Goal: Task Accomplishment & Management: Complete application form

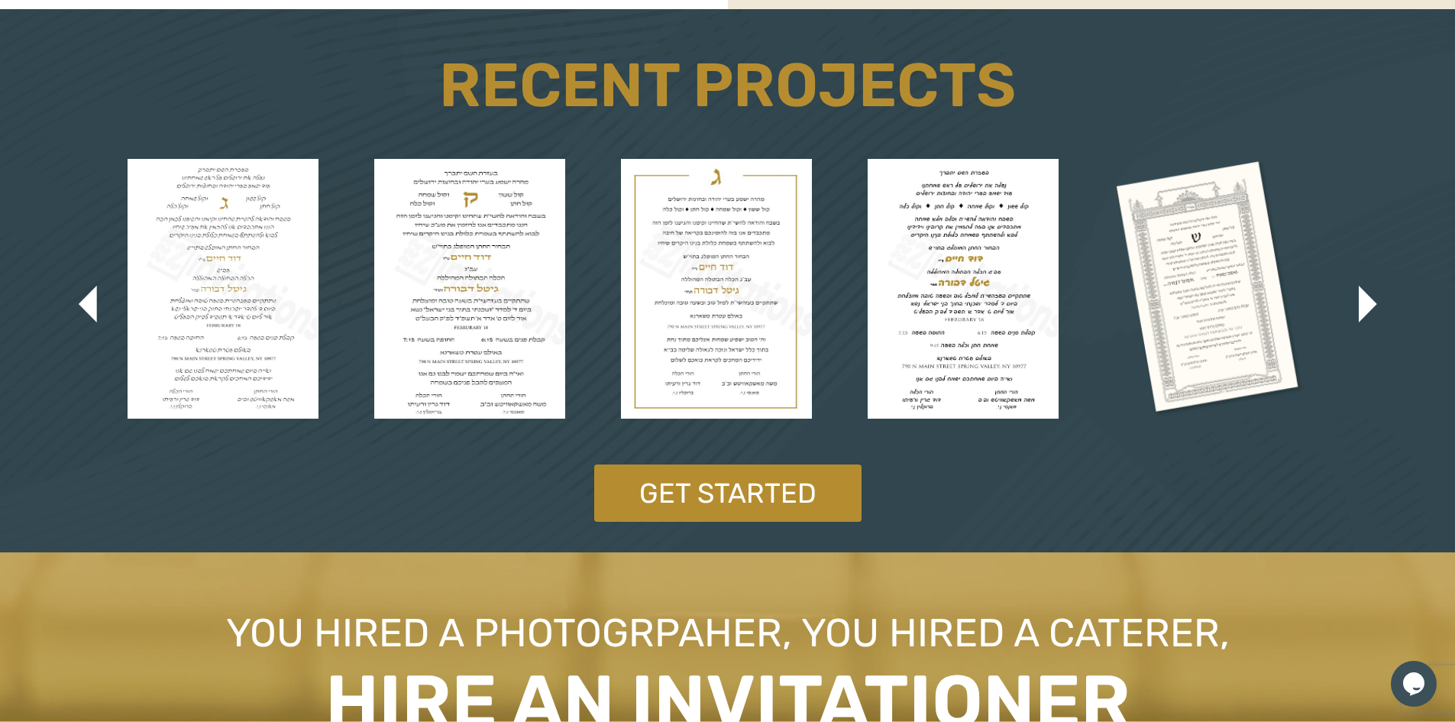
scroll to position [3055, 0]
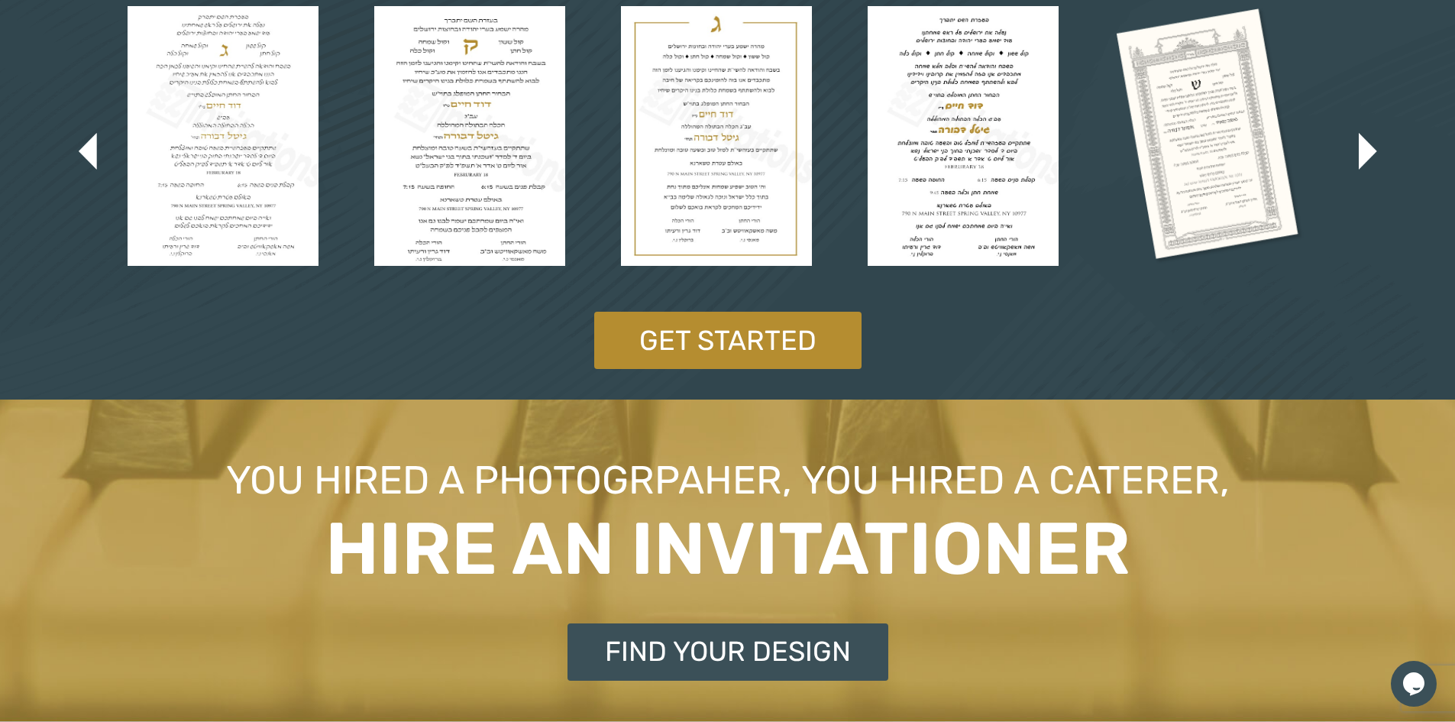
click at [1231, 159] on img at bounding box center [1209, 136] width 191 height 260
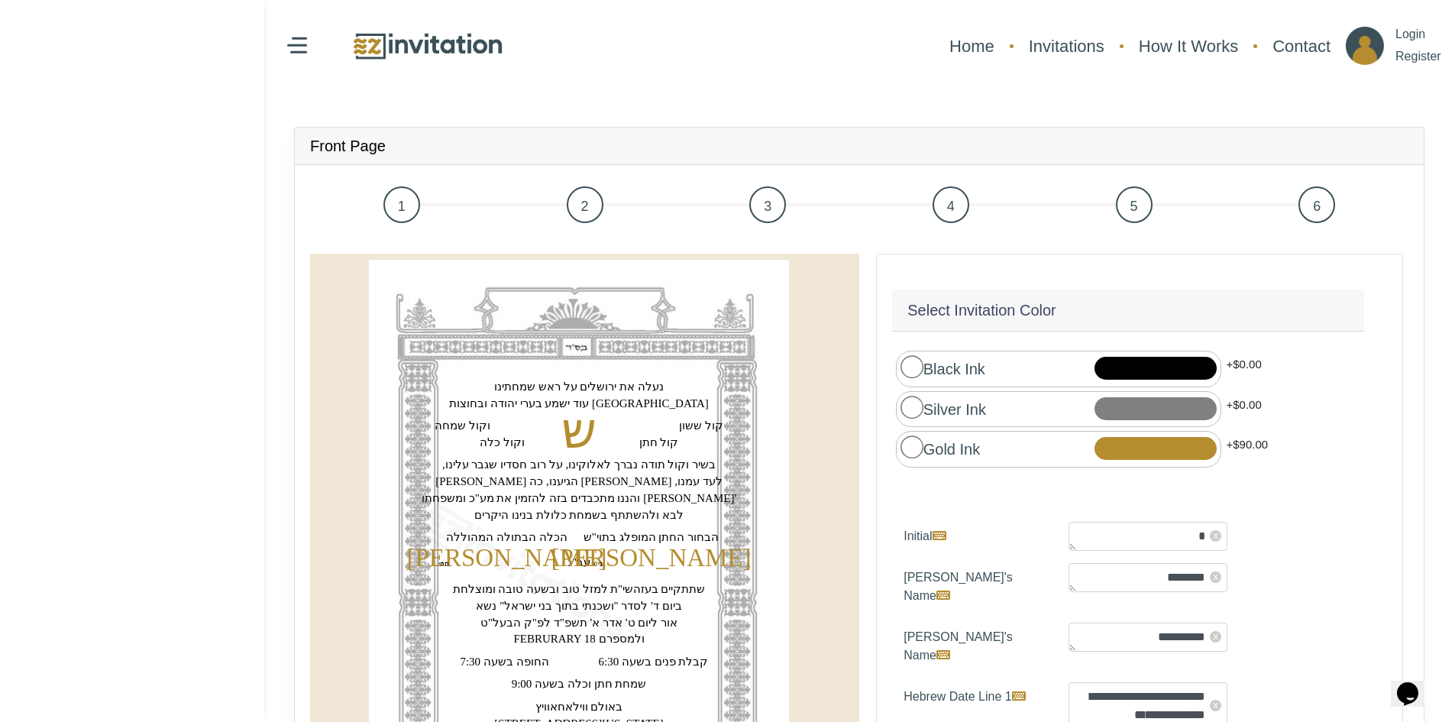
scroll to position [34, 0]
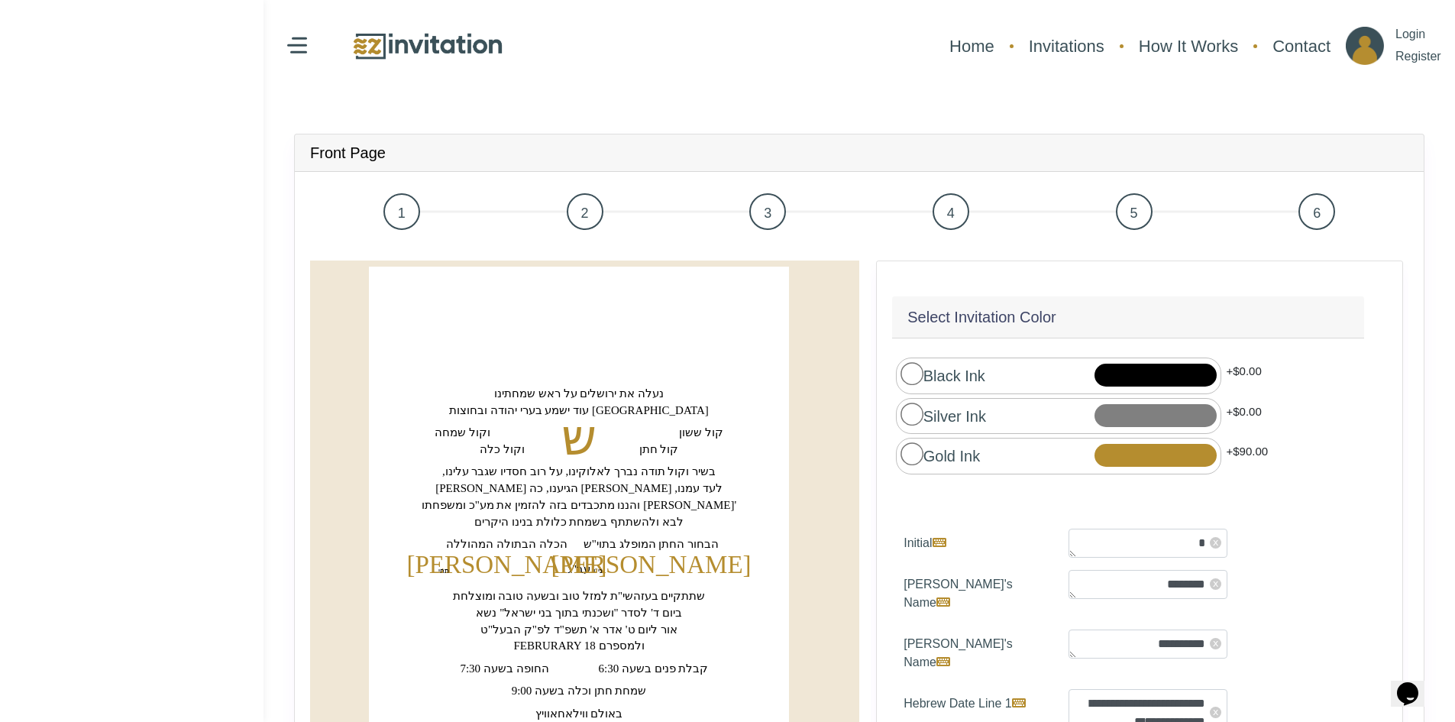
click at [399, 207] on span "1" at bounding box center [401, 211] width 37 height 37
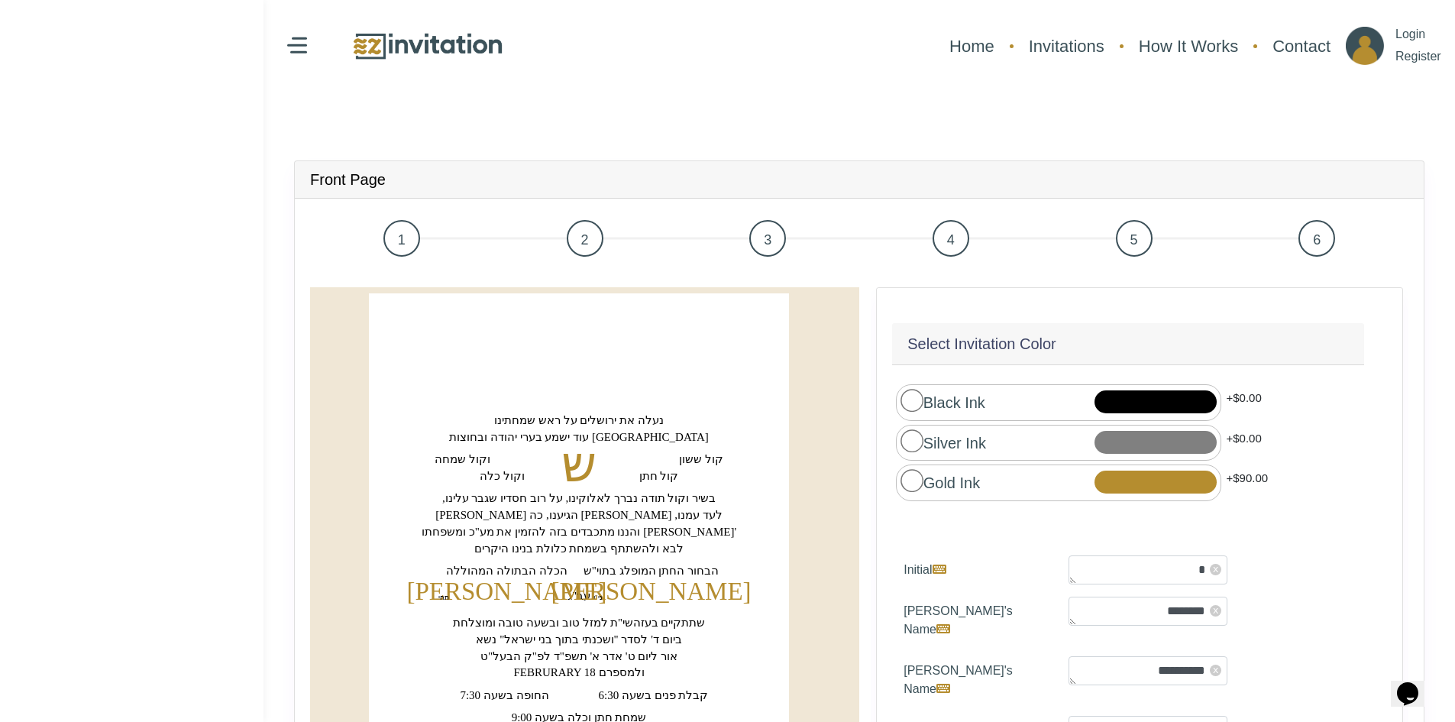
scroll to position [0, 0]
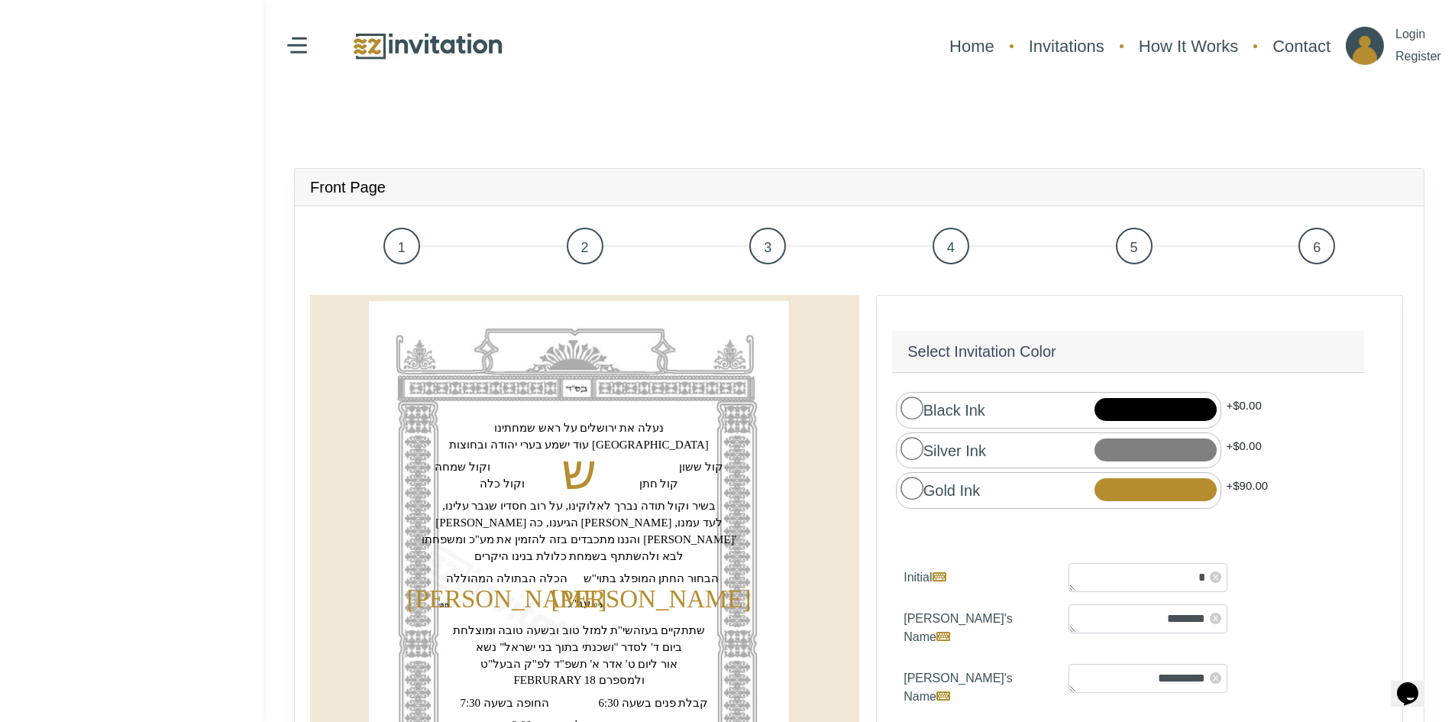
click at [575, 251] on span "2" at bounding box center [585, 246] width 37 height 37
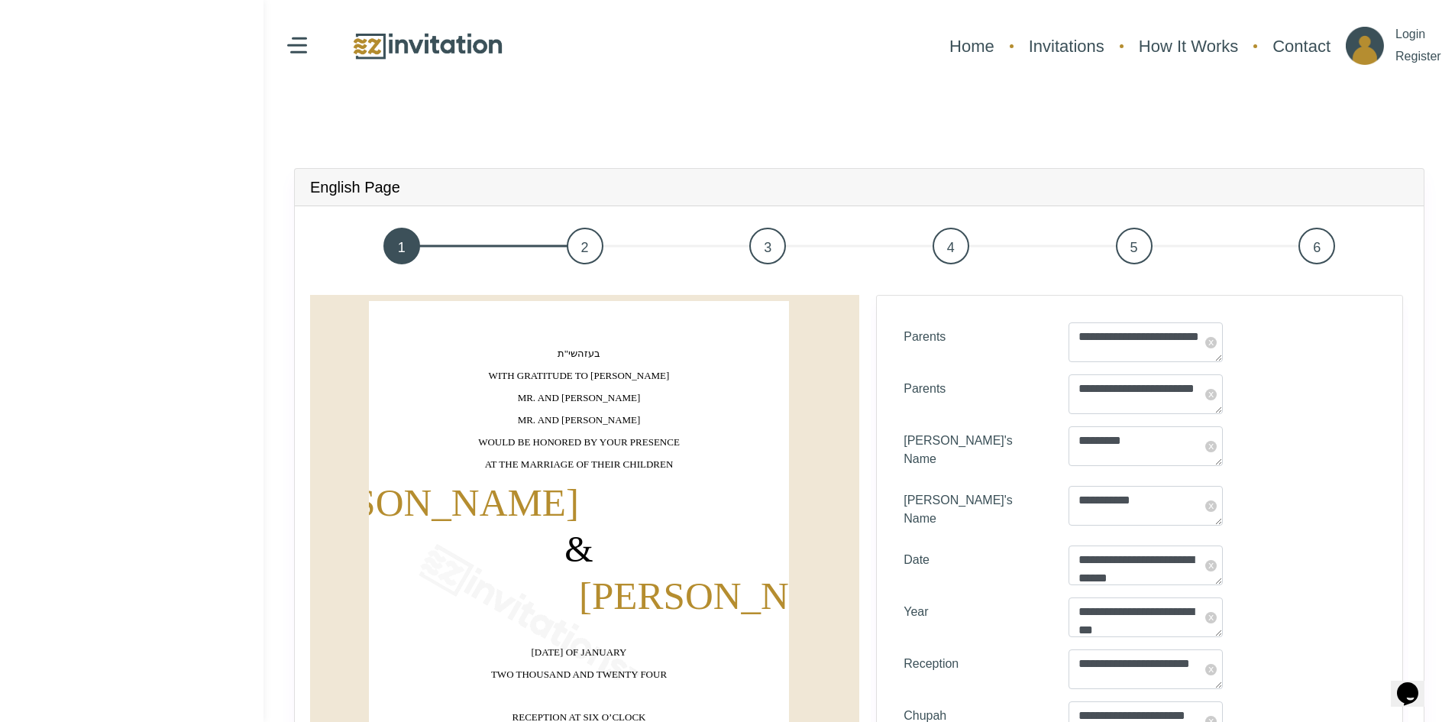
click at [776, 246] on span "3" at bounding box center [767, 246] width 37 height 37
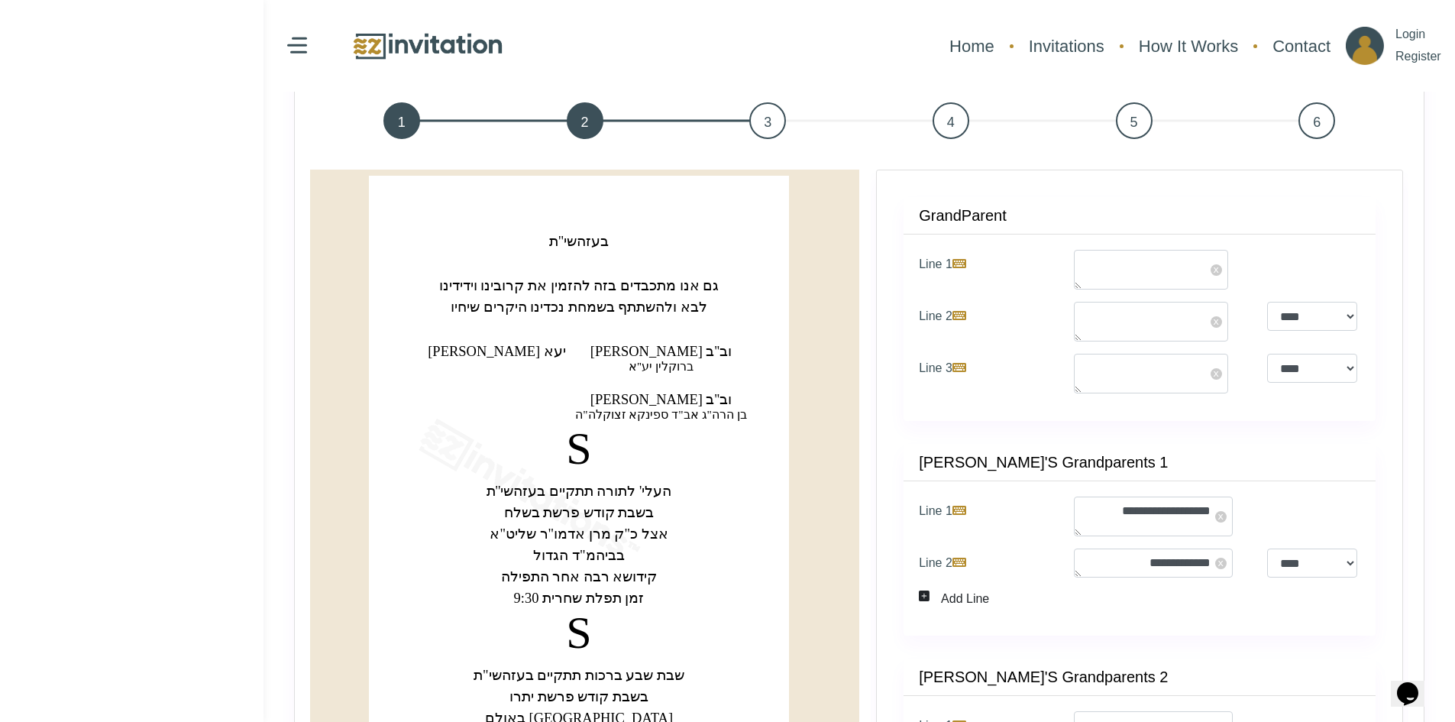
scroll to position [153, 0]
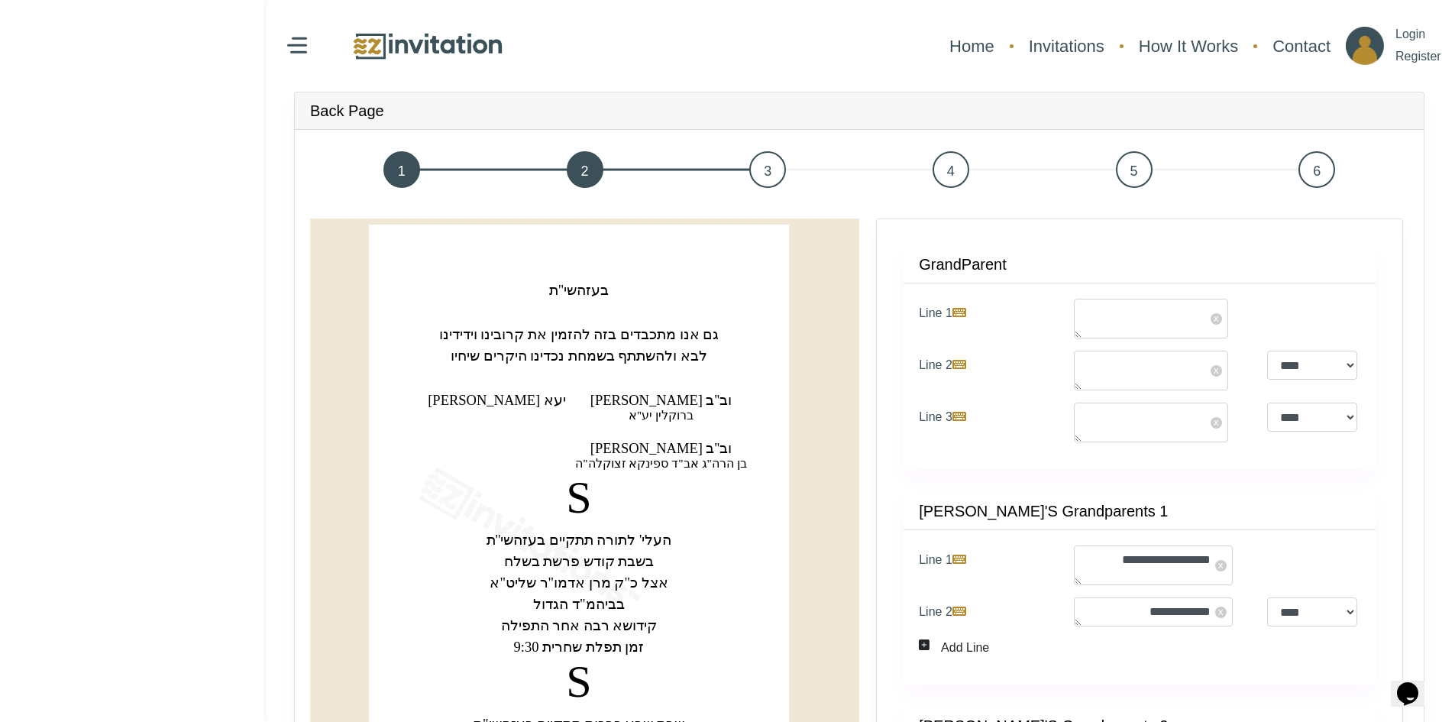
click at [949, 172] on span "4" at bounding box center [951, 169] width 37 height 37
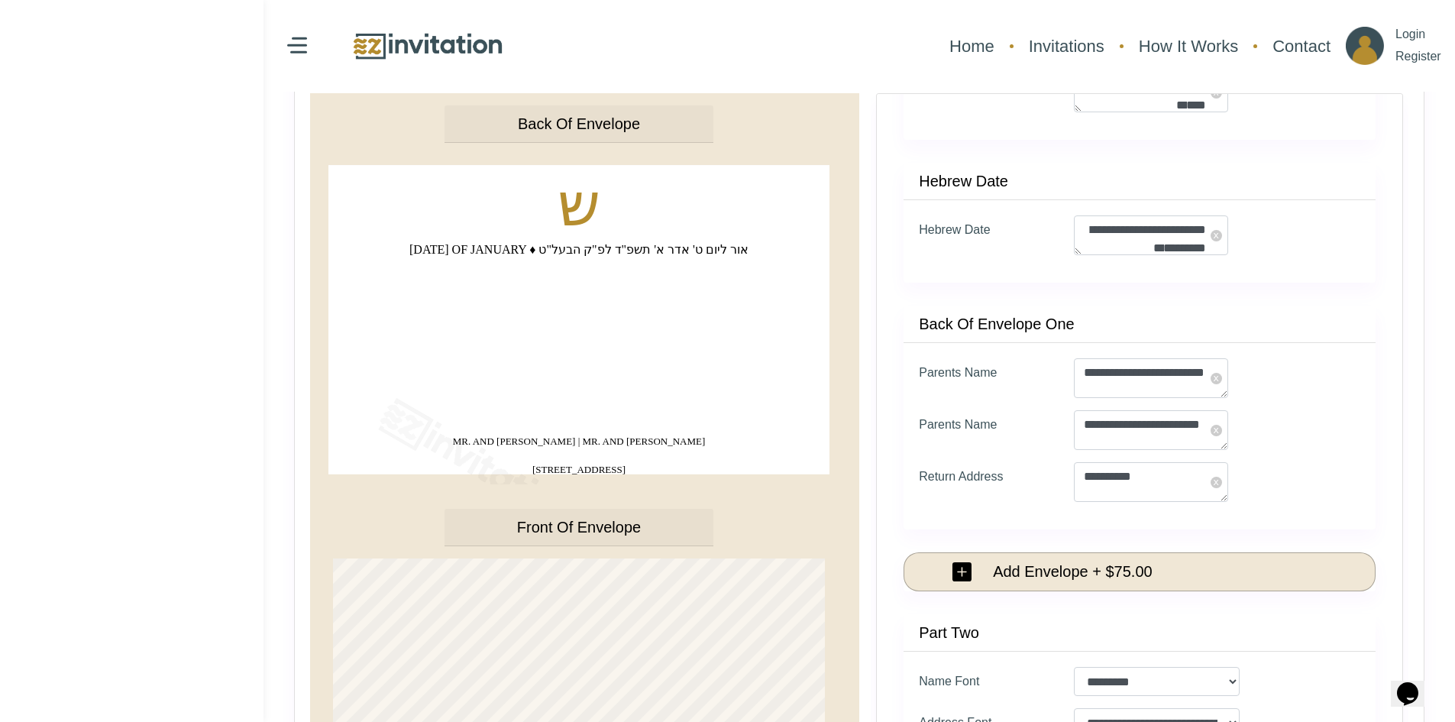
scroll to position [153, 0]
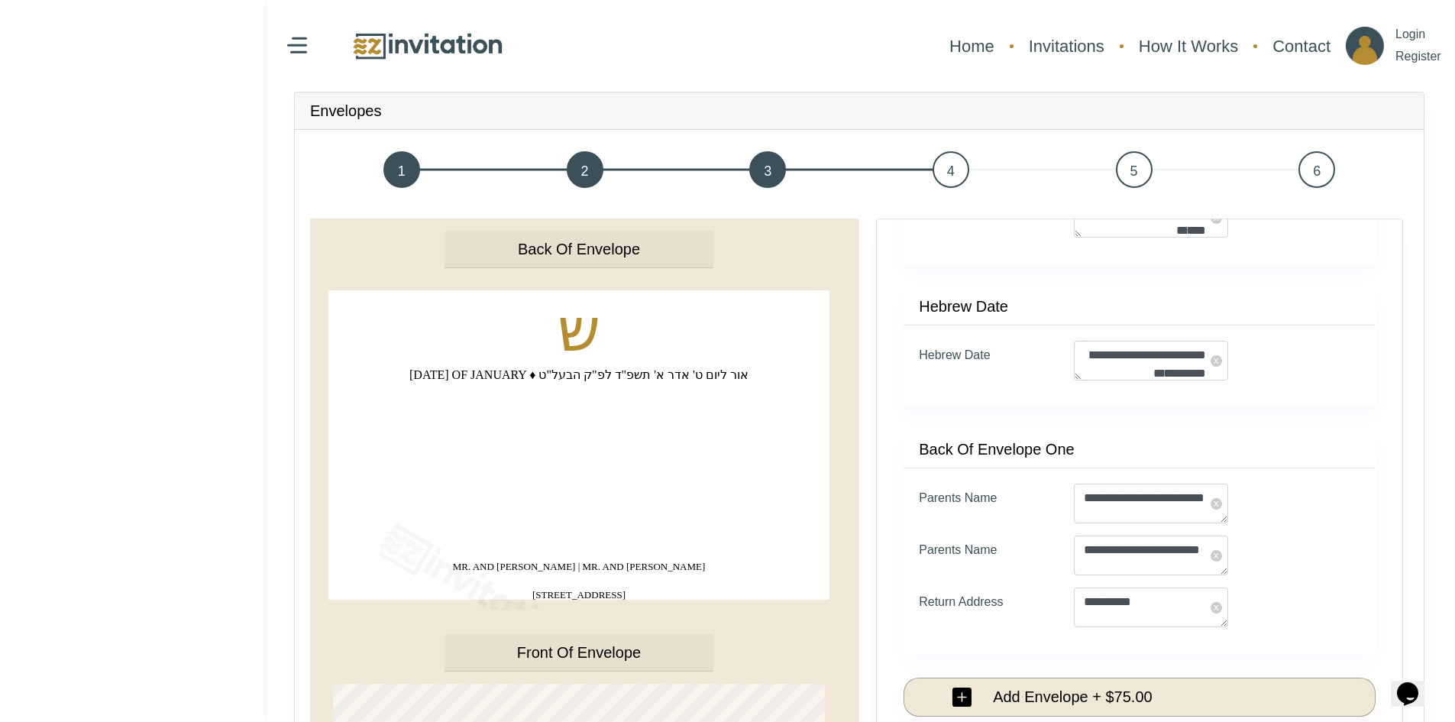
click at [1131, 180] on span "5" at bounding box center [1134, 169] width 37 height 37
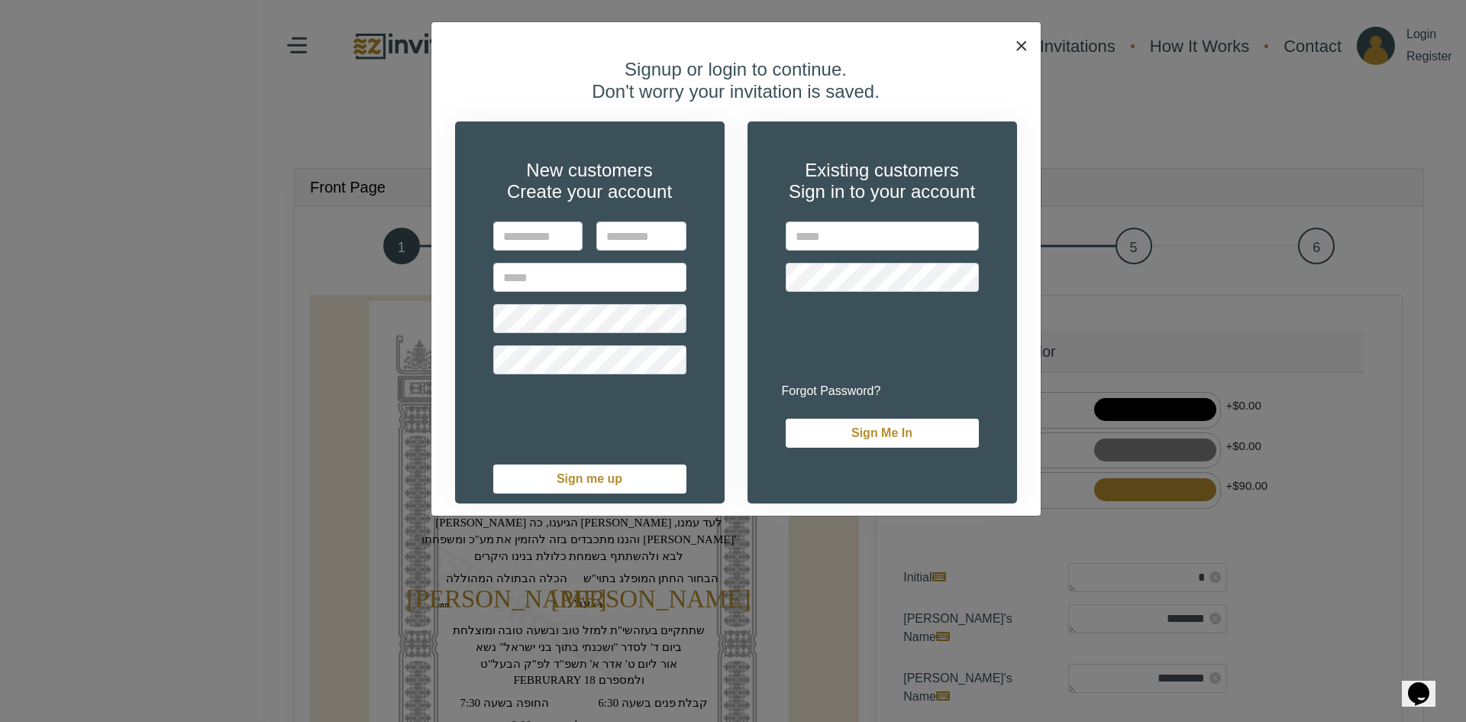
click at [1019, 41] on span "×" at bounding box center [1022, 45] width 14 height 25
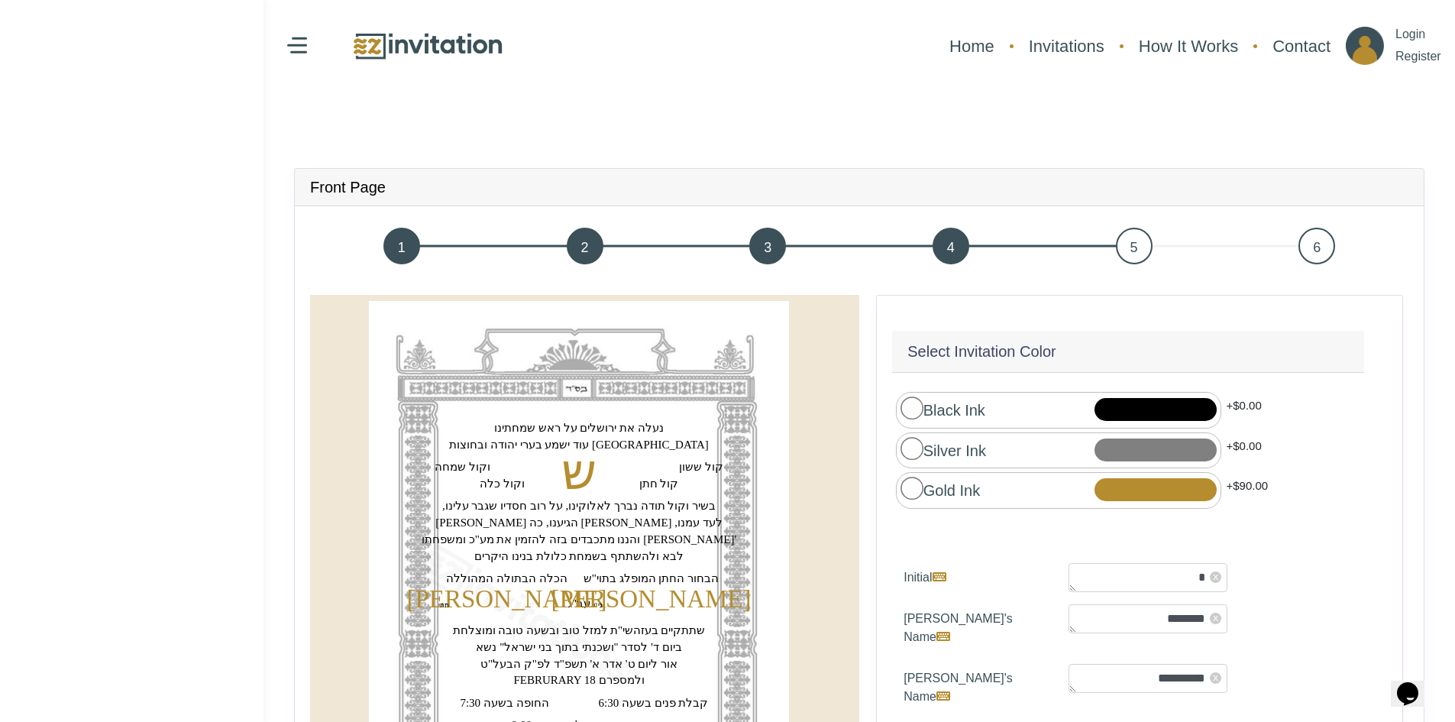
click at [1325, 242] on span "6" at bounding box center [1316, 246] width 37 height 37
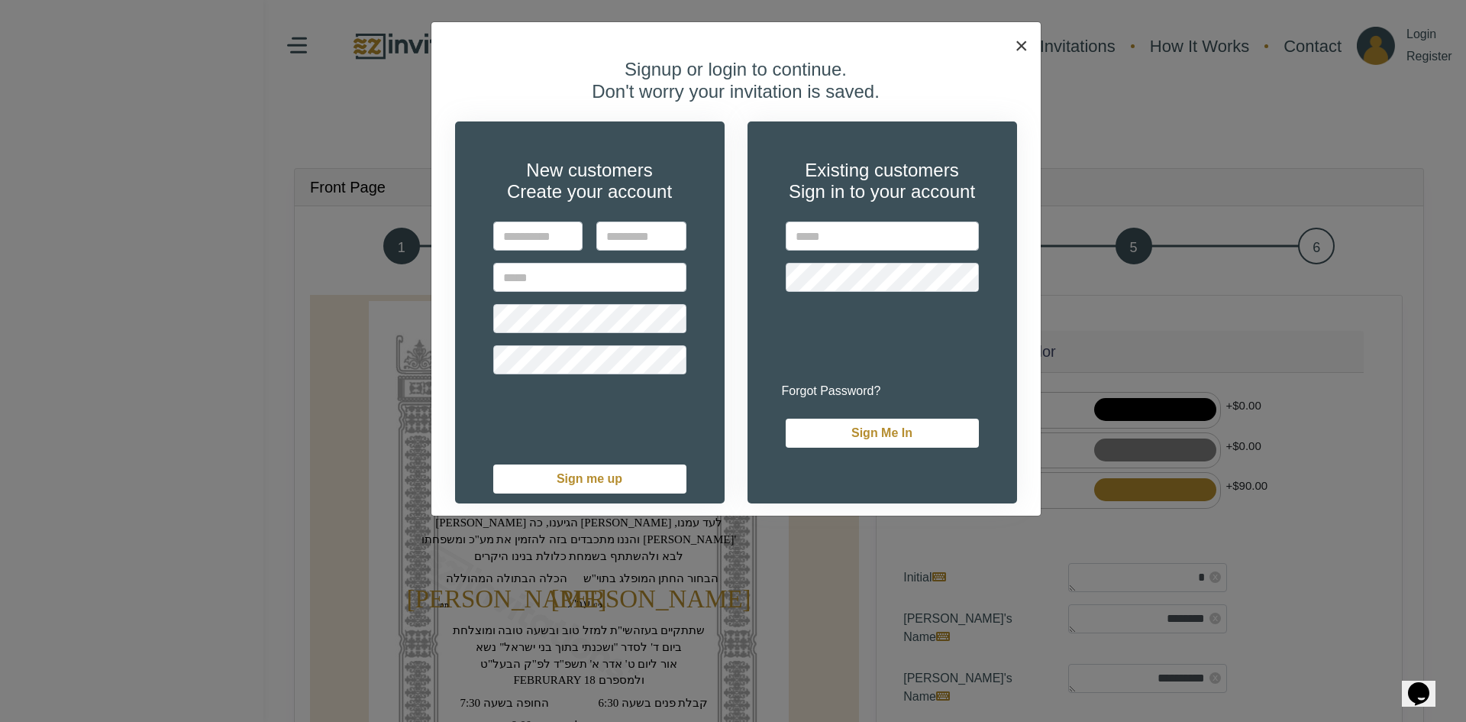
click at [1015, 44] on span "×" at bounding box center [1022, 45] width 14 height 25
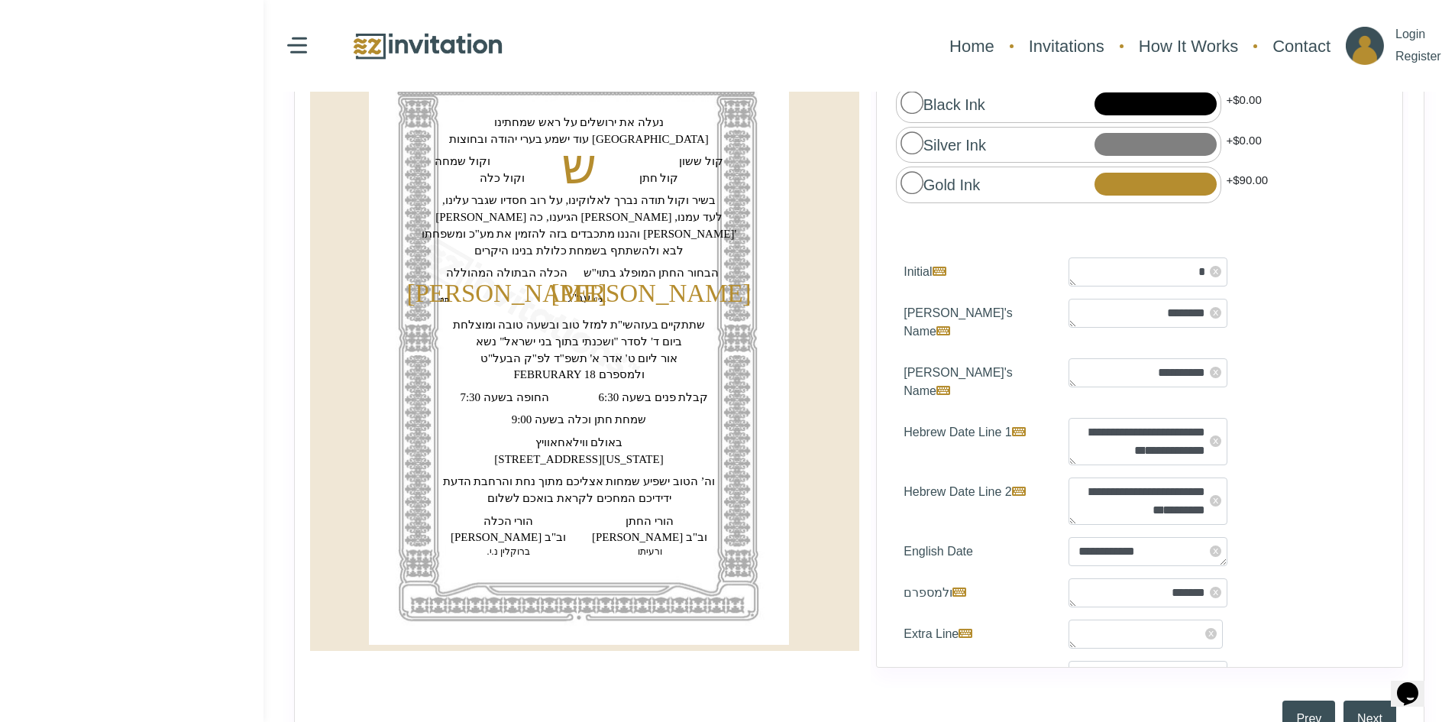
scroll to position [306, 0]
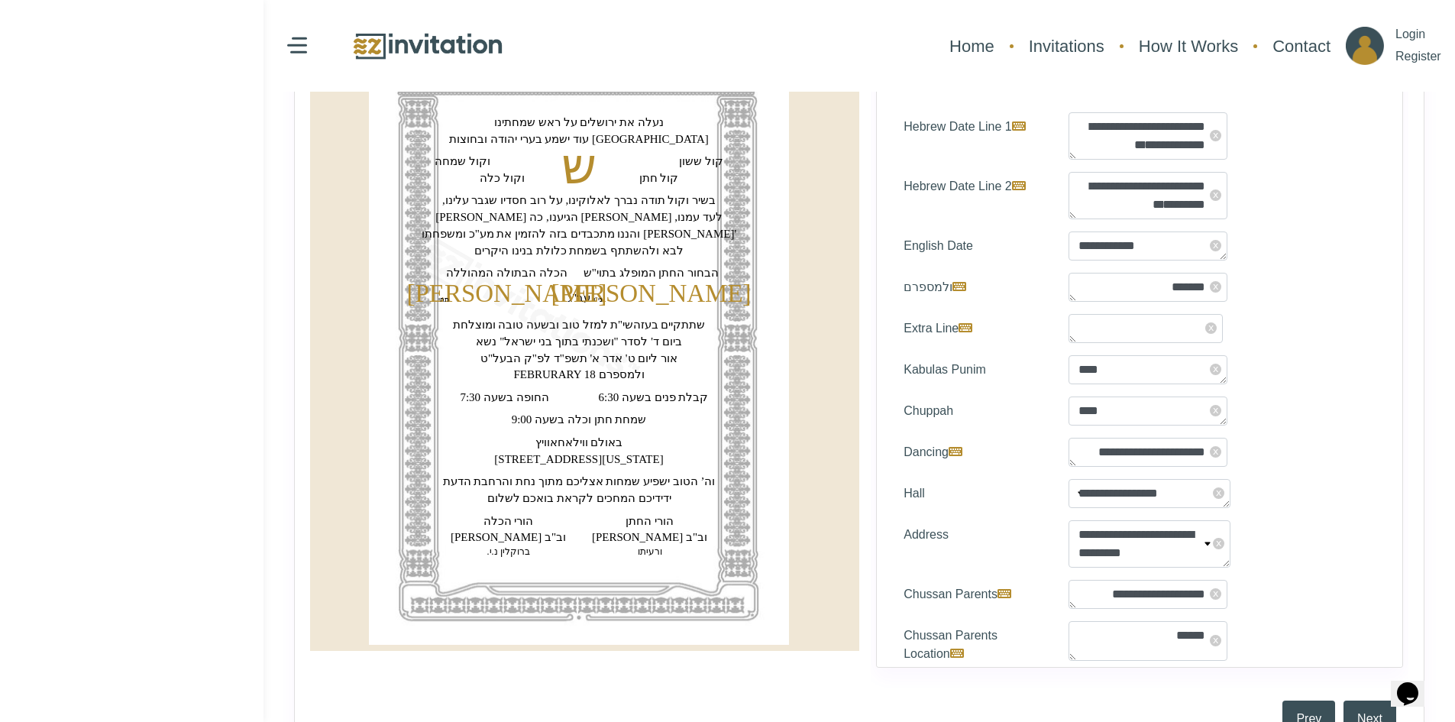
click at [616, 339] on text "‏ביום ד' לסדר "ושכנתי בתוך בני ישראל" נשא‏" at bounding box center [578, 341] width 205 height 12
click at [619, 329] on text "‏שתתקיים בעזהשי''ת למזל טוב ובשעה טובה ומוצלחת‏" at bounding box center [579, 324] width 253 height 12
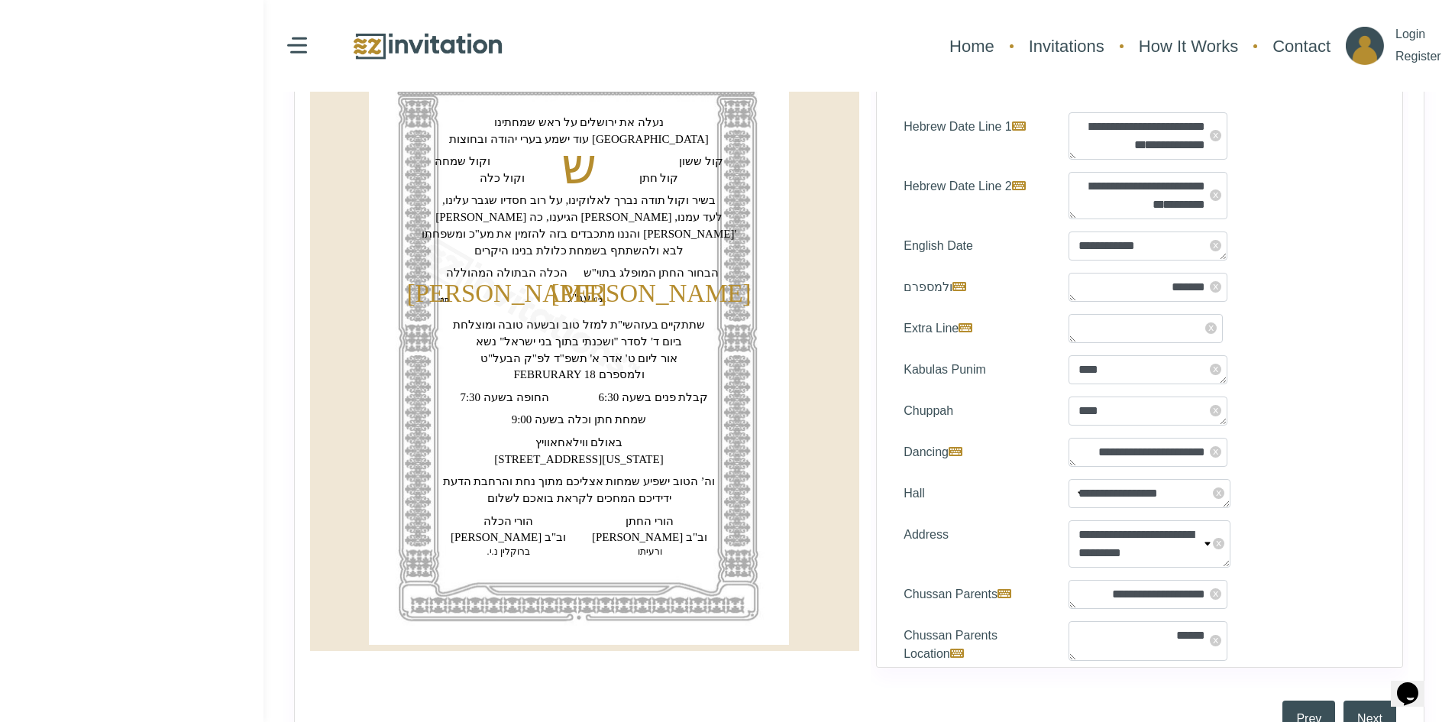
click at [608, 350] on image at bounding box center [531, 311] width 341 height 341
click at [612, 341] on text "‏ביום ד' לסדר "ושכנתי בתוך בני ישראל" נשא‏" at bounding box center [578, 341] width 205 height 12
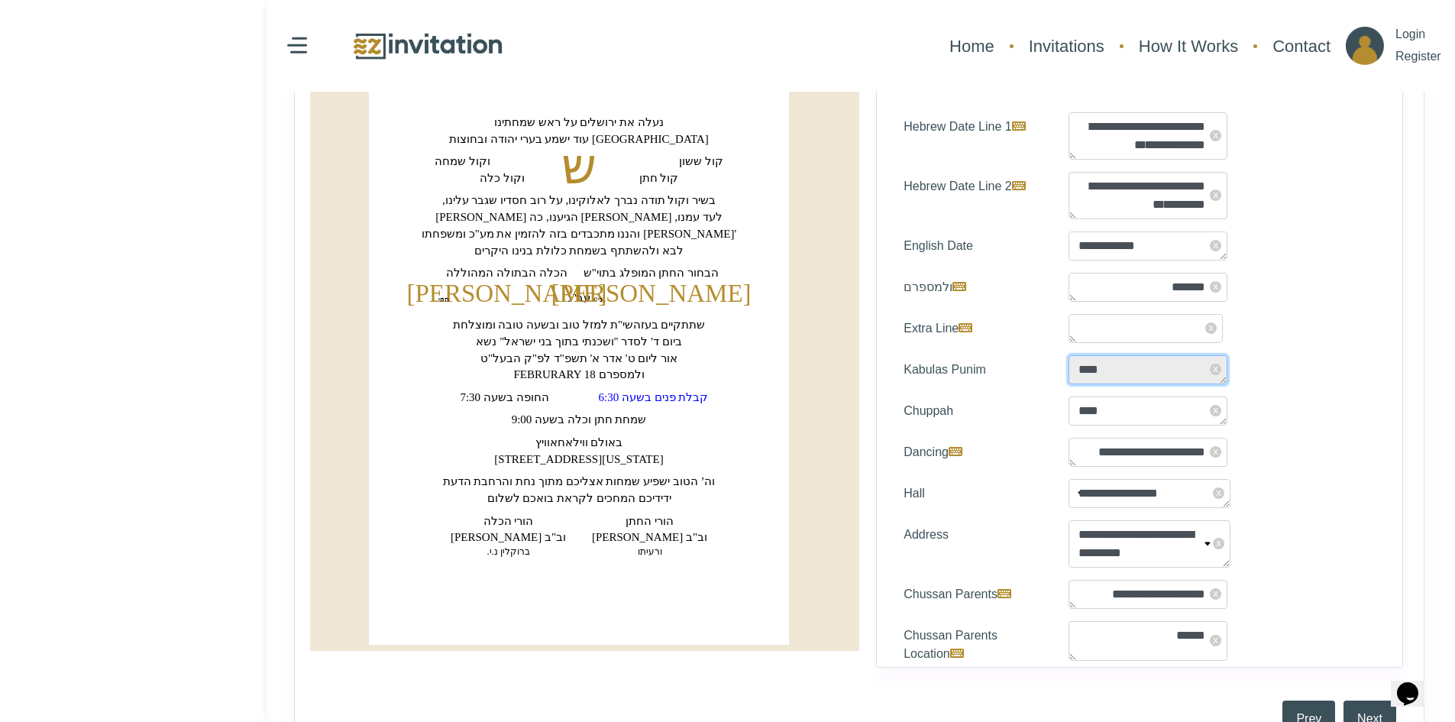
click at [1161, 355] on textarea "****" at bounding box center [1148, 369] width 159 height 29
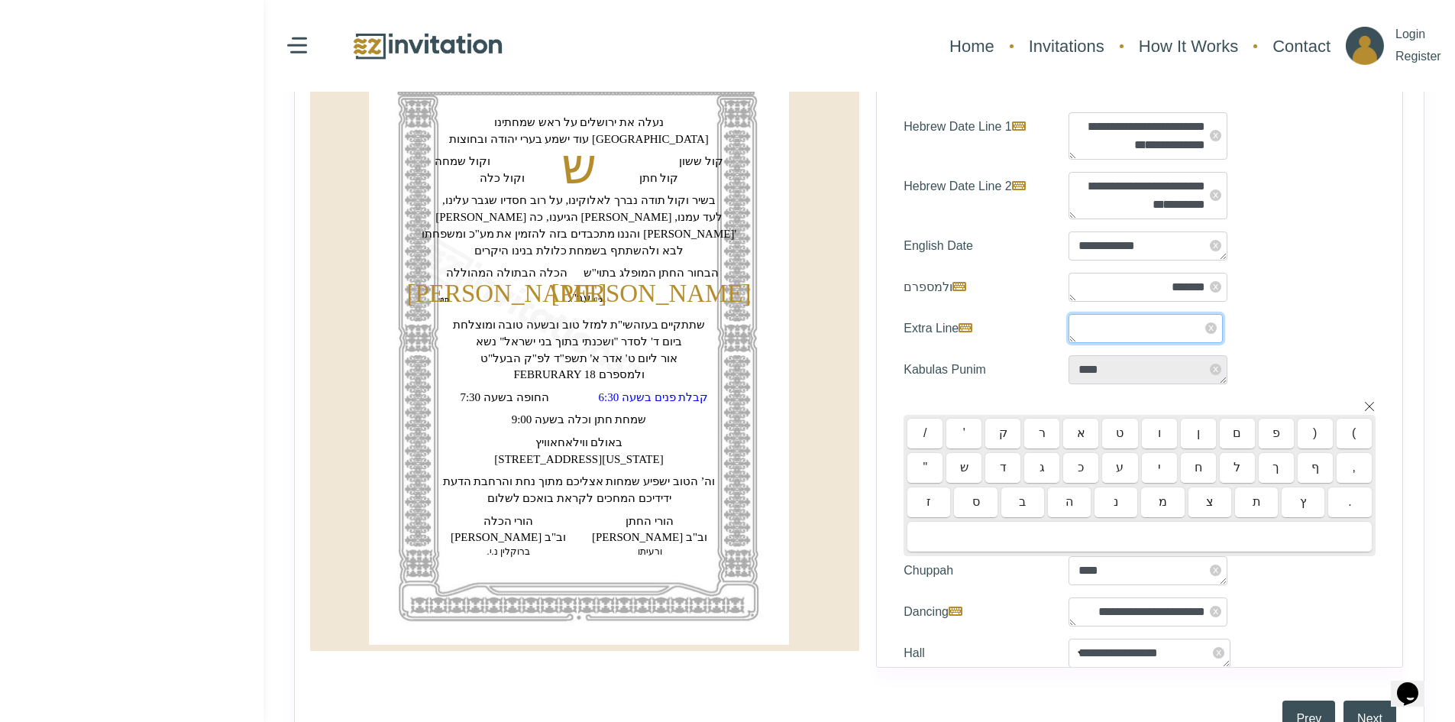
click at [1155, 314] on textarea "Extra Line" at bounding box center [1146, 328] width 154 height 29
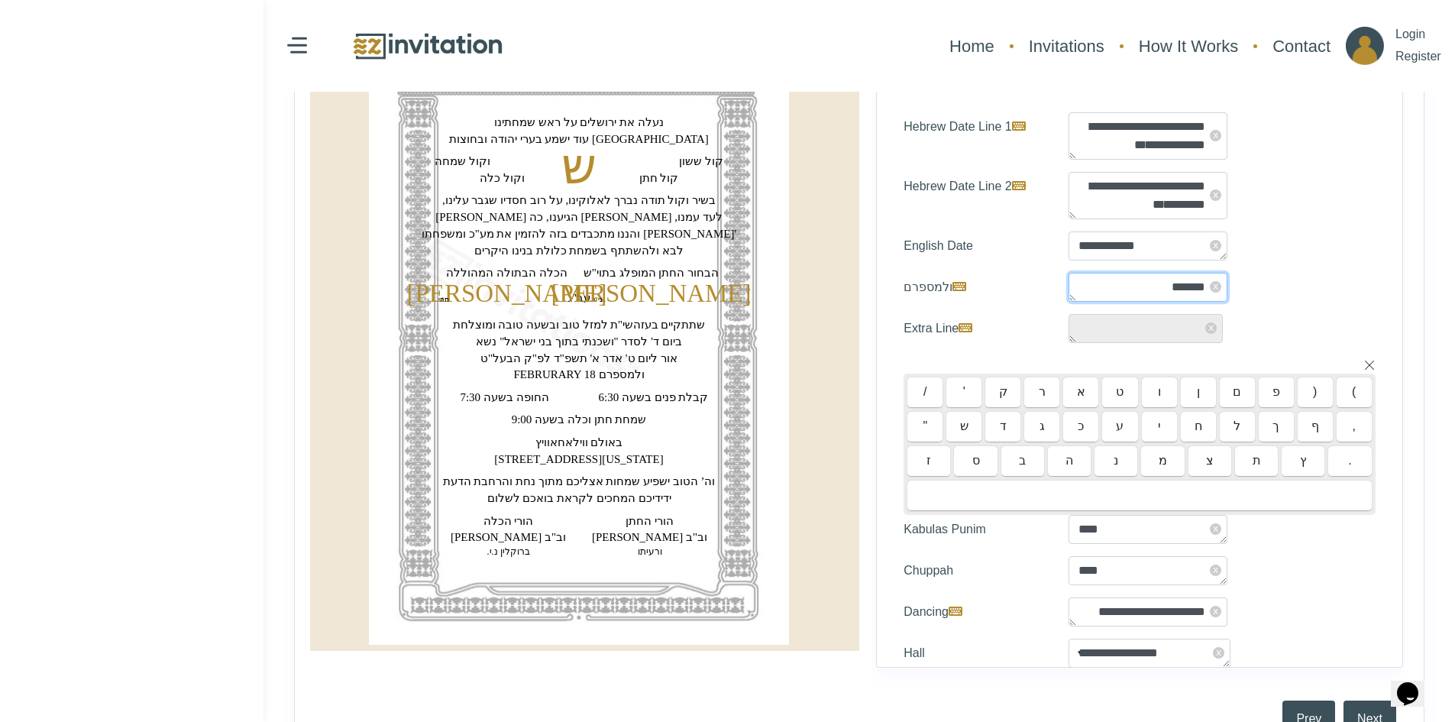
click at [1144, 273] on textarea "*******" at bounding box center [1148, 287] width 159 height 29
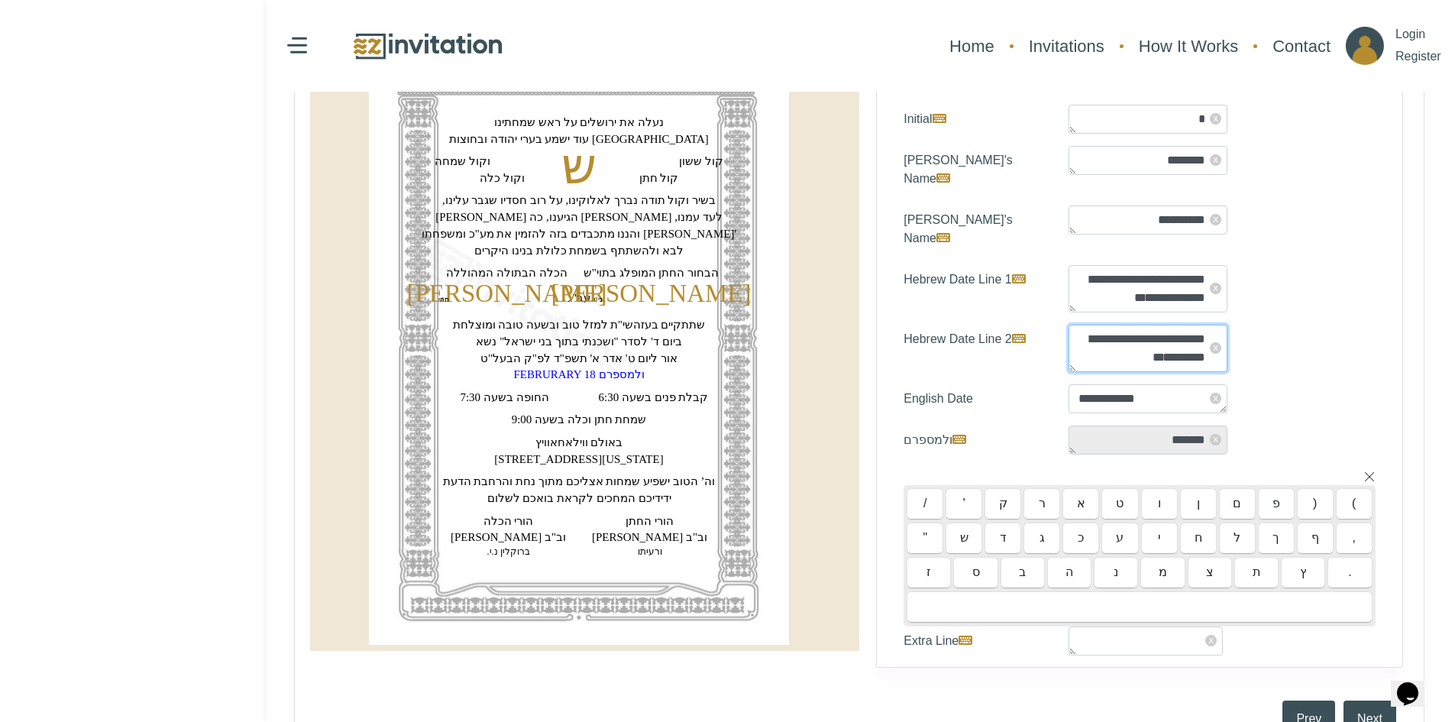
click at [1130, 296] on div "Select Invitation Color * x x x x" at bounding box center [1139, 328] width 527 height 678
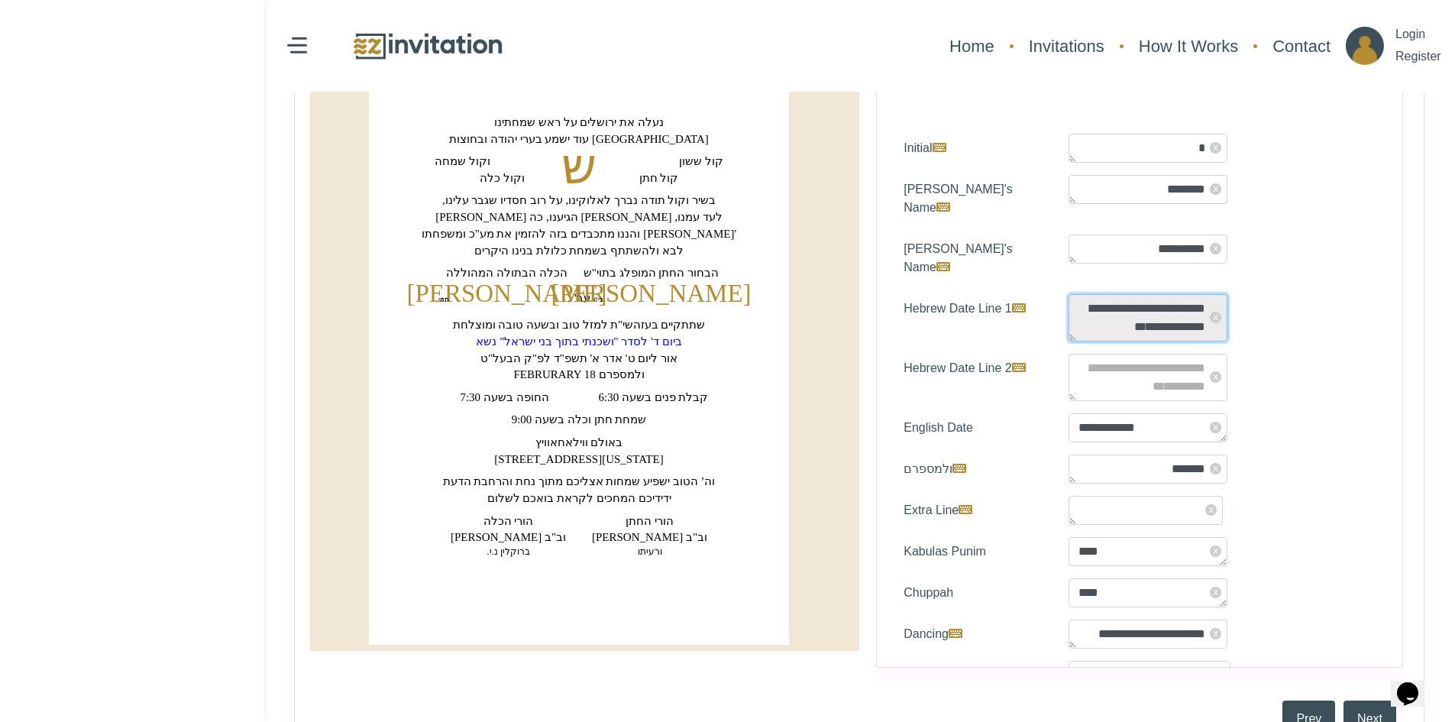
click at [1130, 296] on textarea "**********" at bounding box center [1148, 317] width 159 height 47
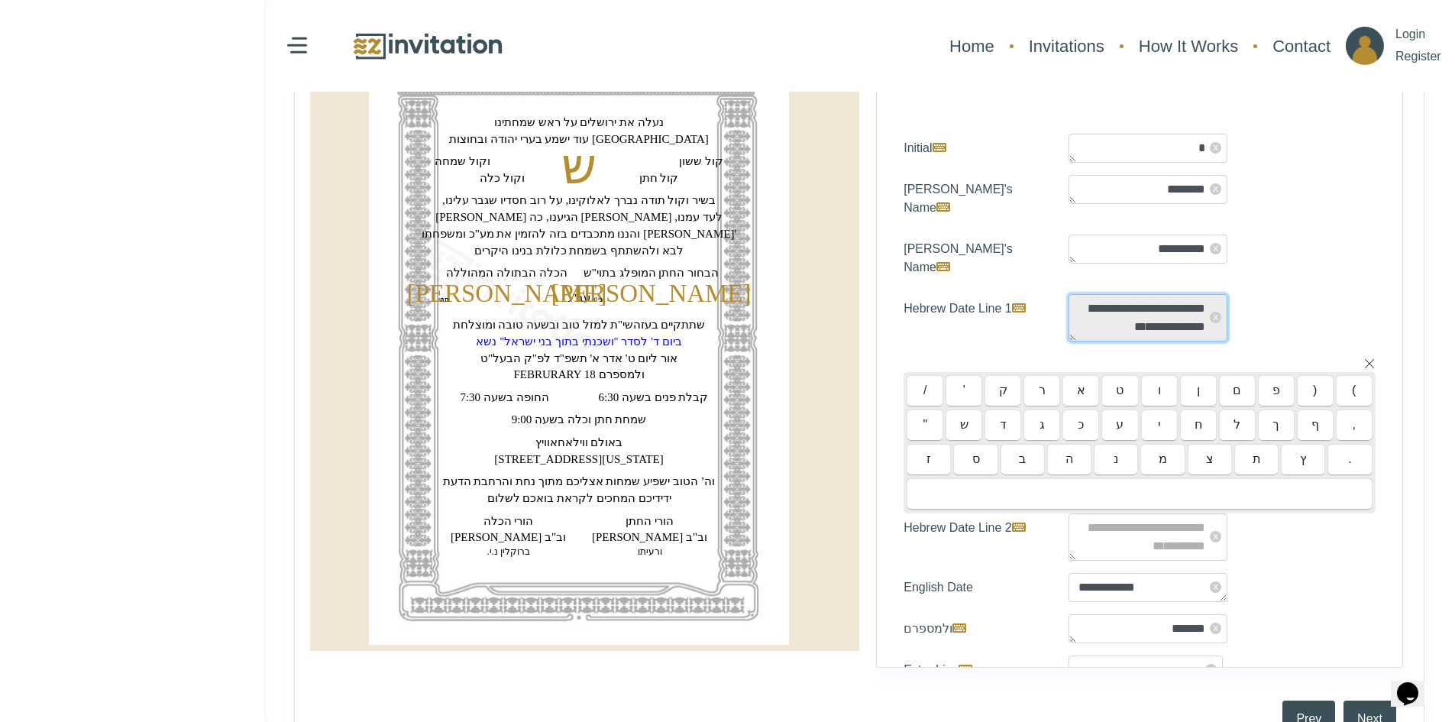
click at [1130, 296] on textarea "**********" at bounding box center [1148, 317] width 159 height 47
click at [1136, 234] on textarea "**********" at bounding box center [1148, 248] width 159 height 29
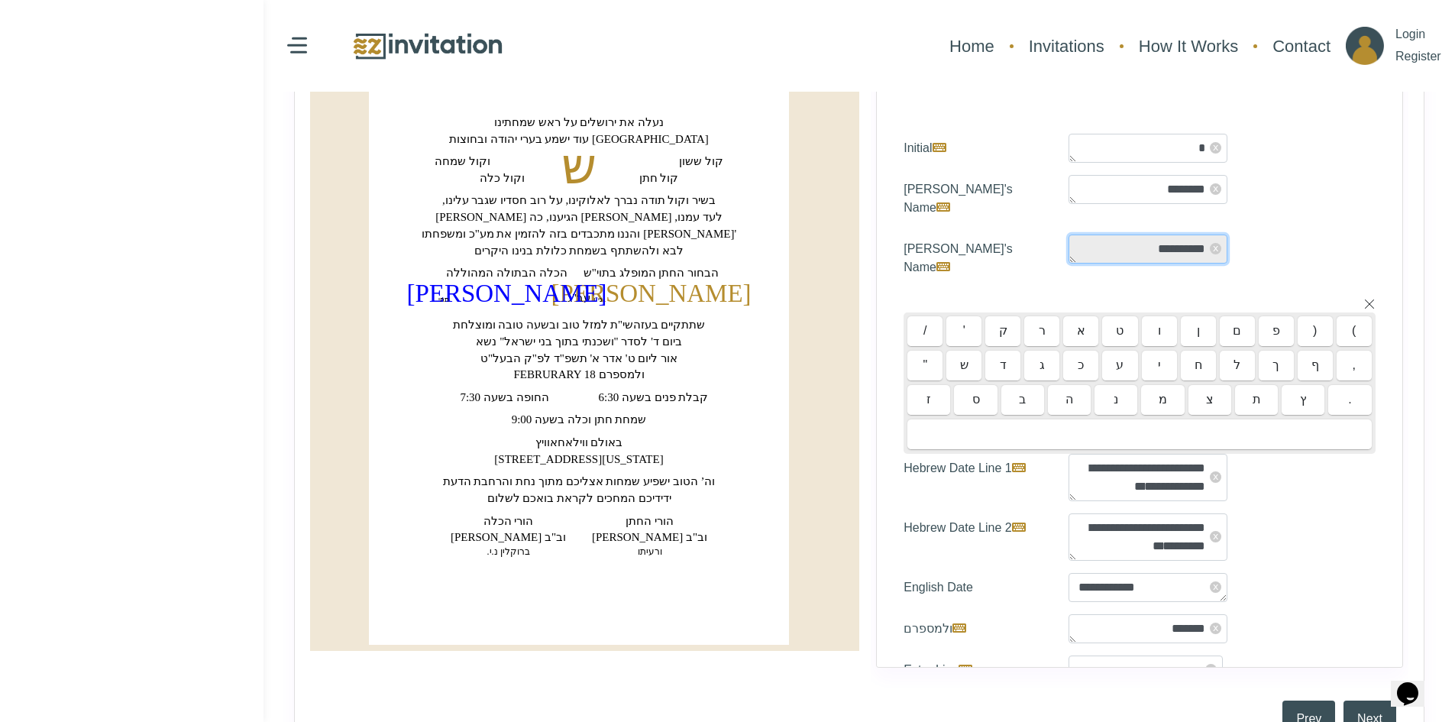
click at [1136, 234] on textarea "**********" at bounding box center [1148, 248] width 159 height 29
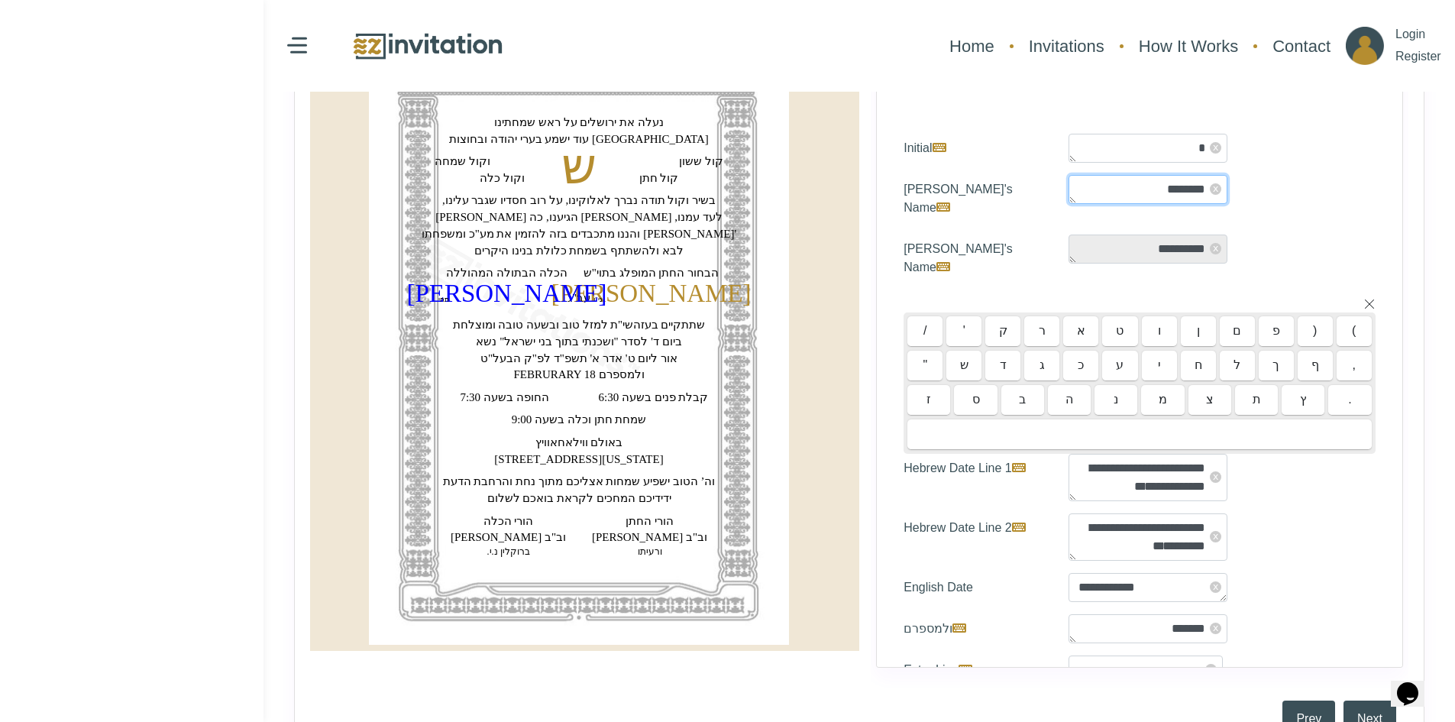
click at [1134, 185] on textarea "********" at bounding box center [1148, 189] width 159 height 29
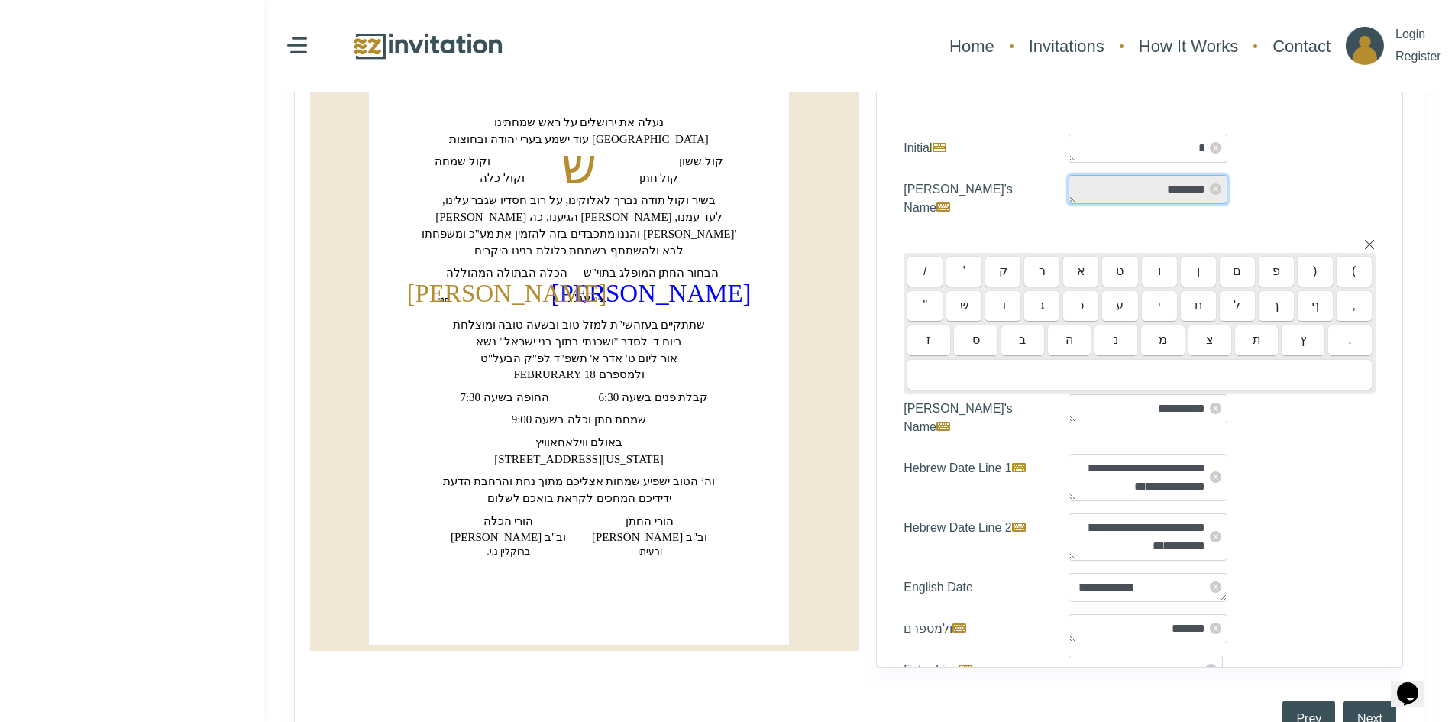
click at [1134, 185] on textarea "********" at bounding box center [1148, 189] width 159 height 29
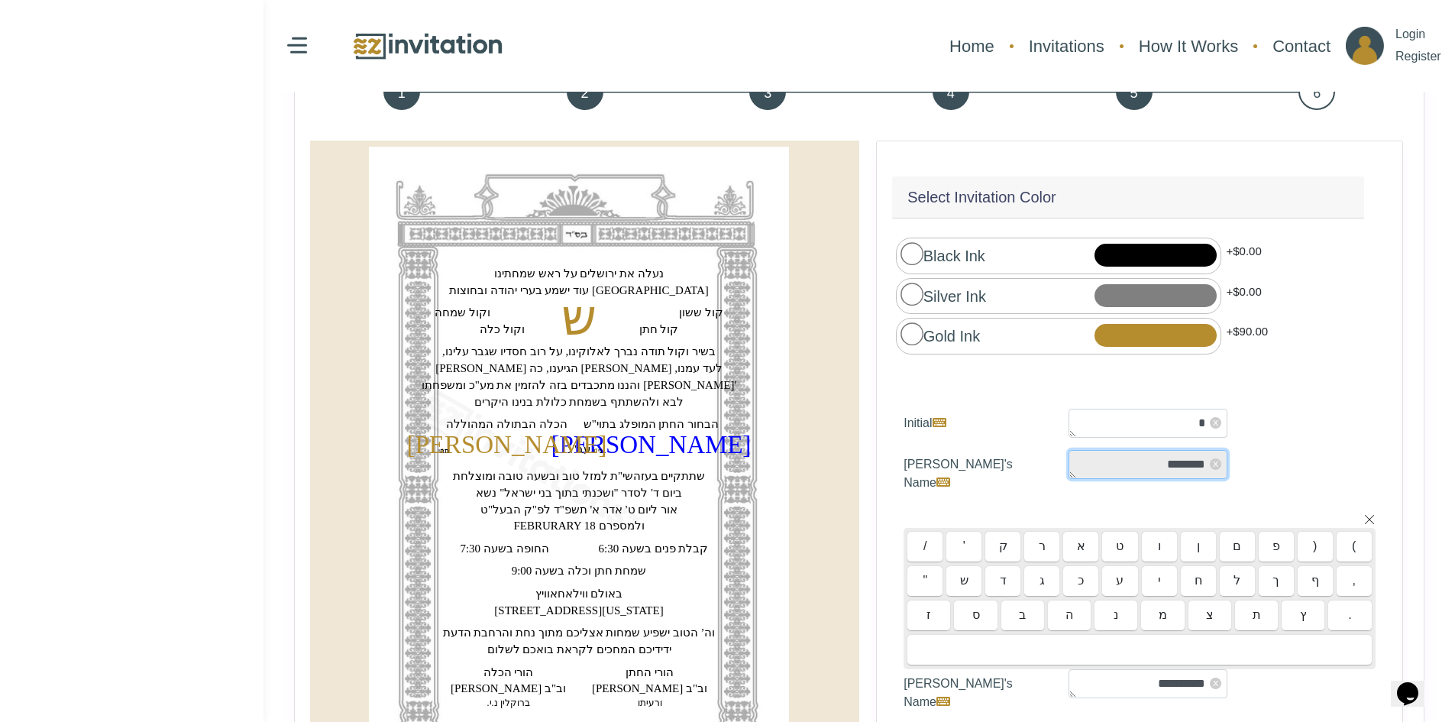
scroll to position [153, 0]
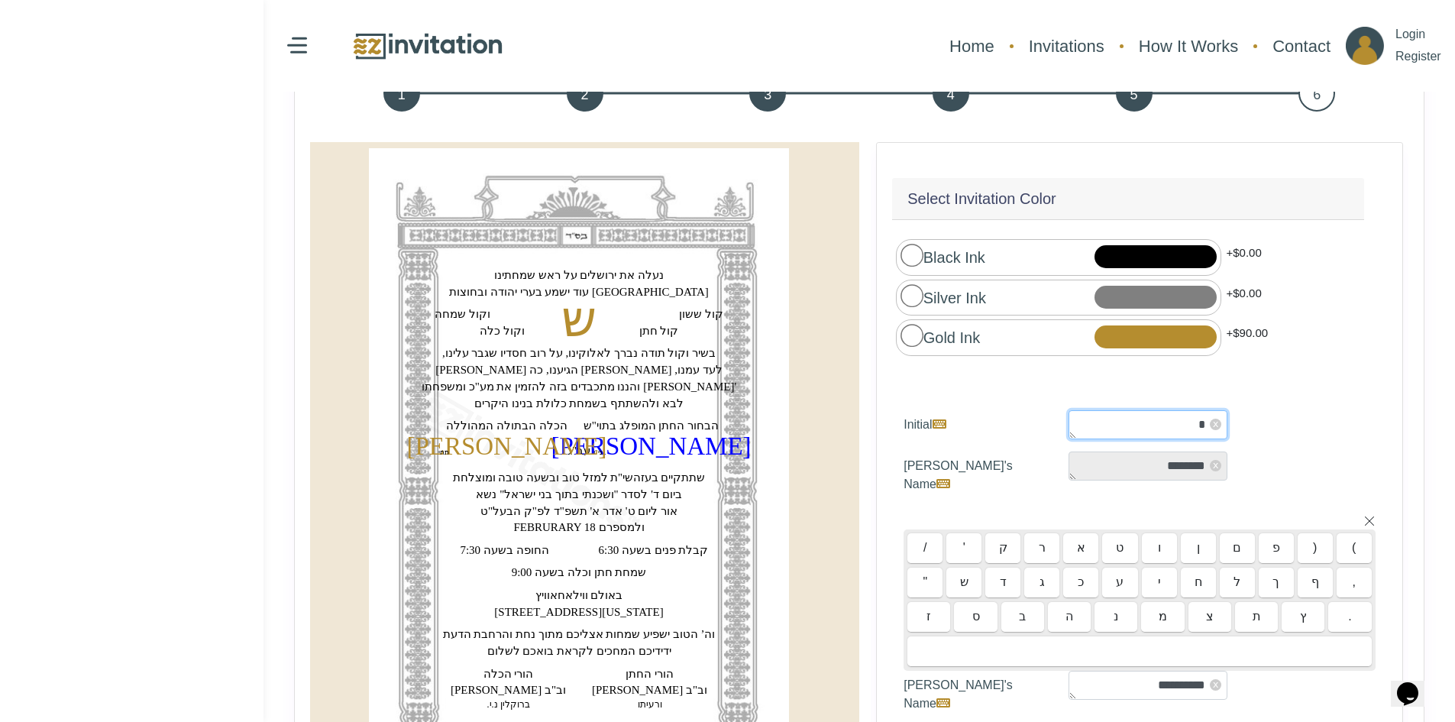
click at [1133, 415] on textarea "*" at bounding box center [1148, 424] width 159 height 29
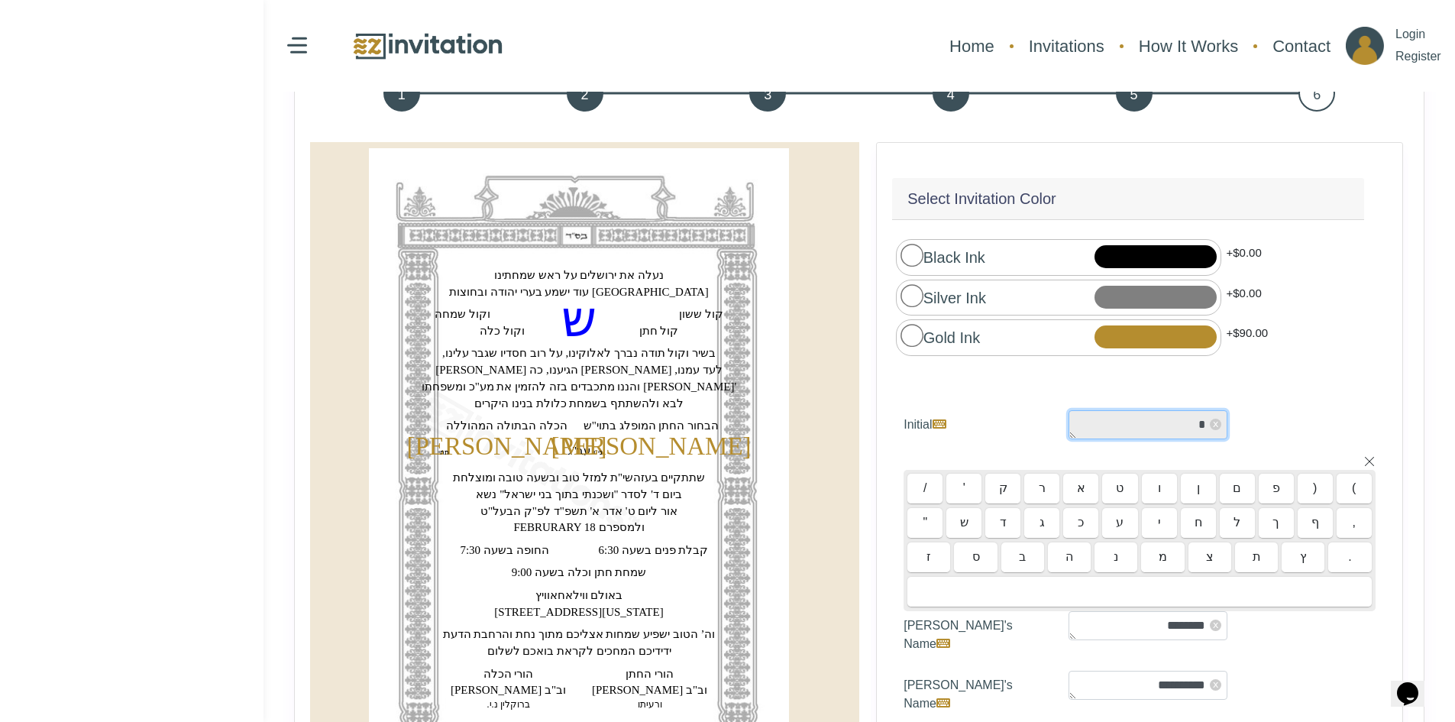
click at [1133, 415] on textarea "*" at bounding box center [1148, 424] width 159 height 29
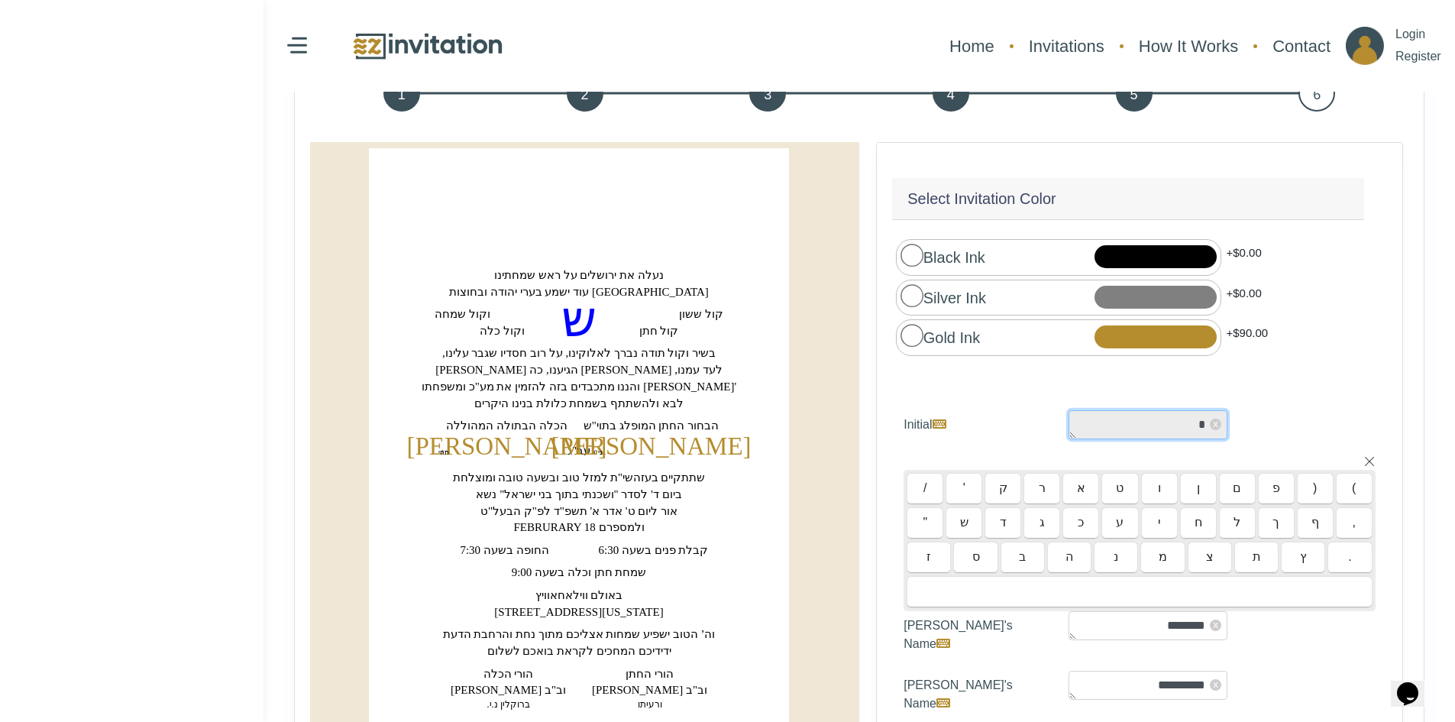
click at [1133, 415] on textarea "*" at bounding box center [1148, 424] width 159 height 29
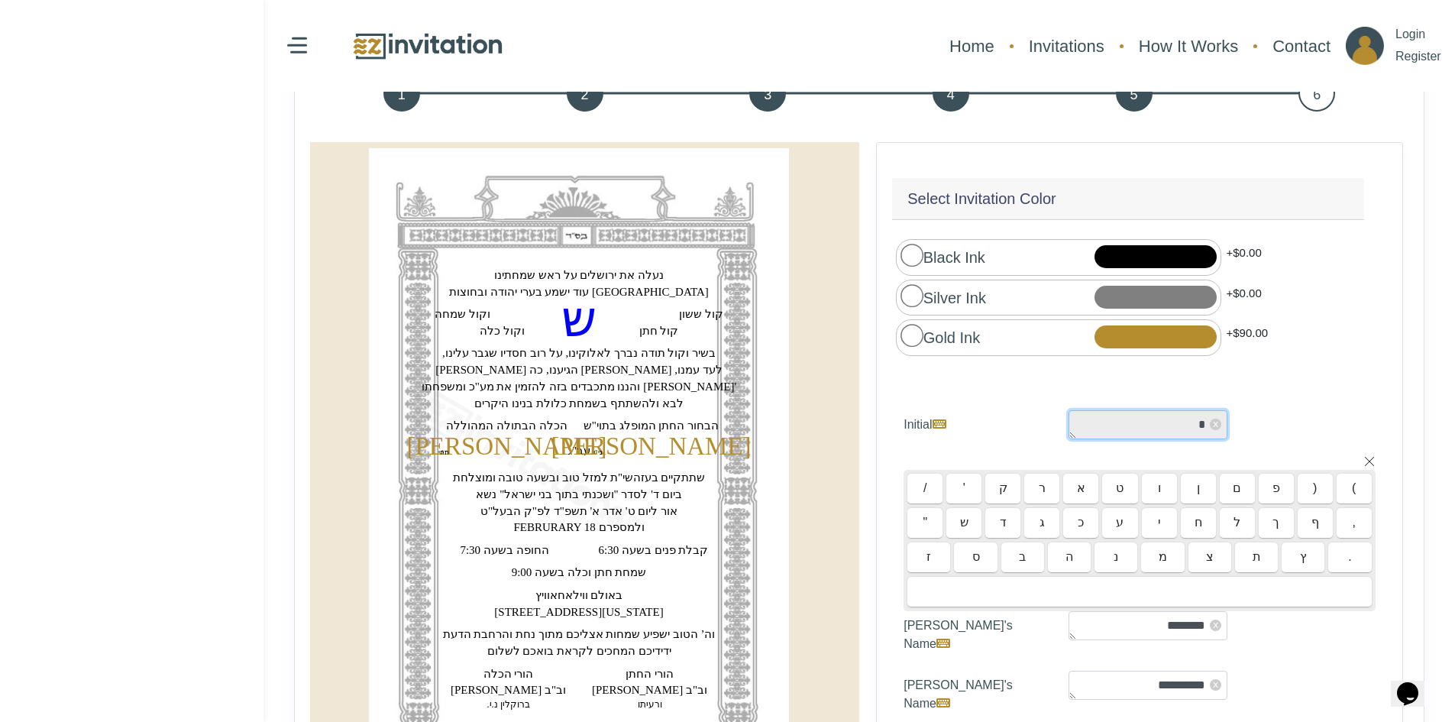
click at [1133, 415] on textarea "*" at bounding box center [1148, 424] width 159 height 29
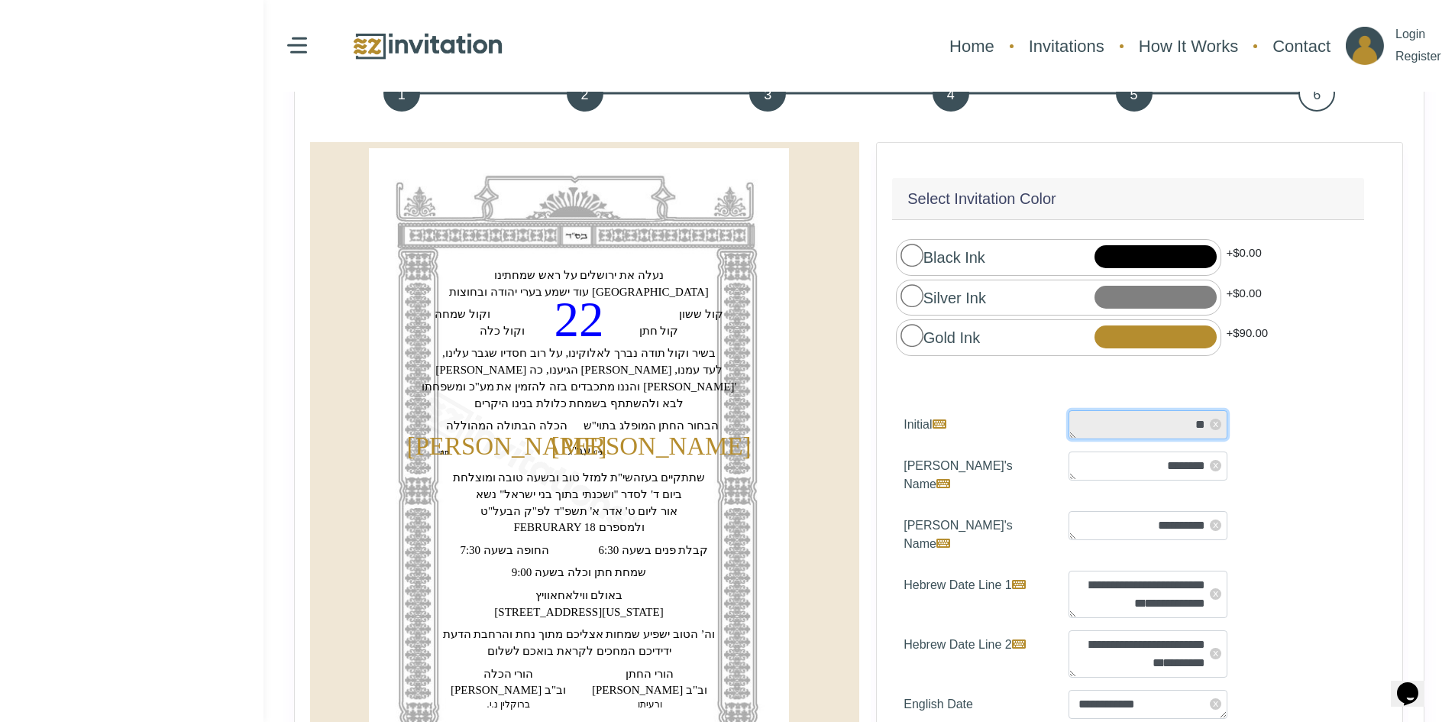
type textarea "*"
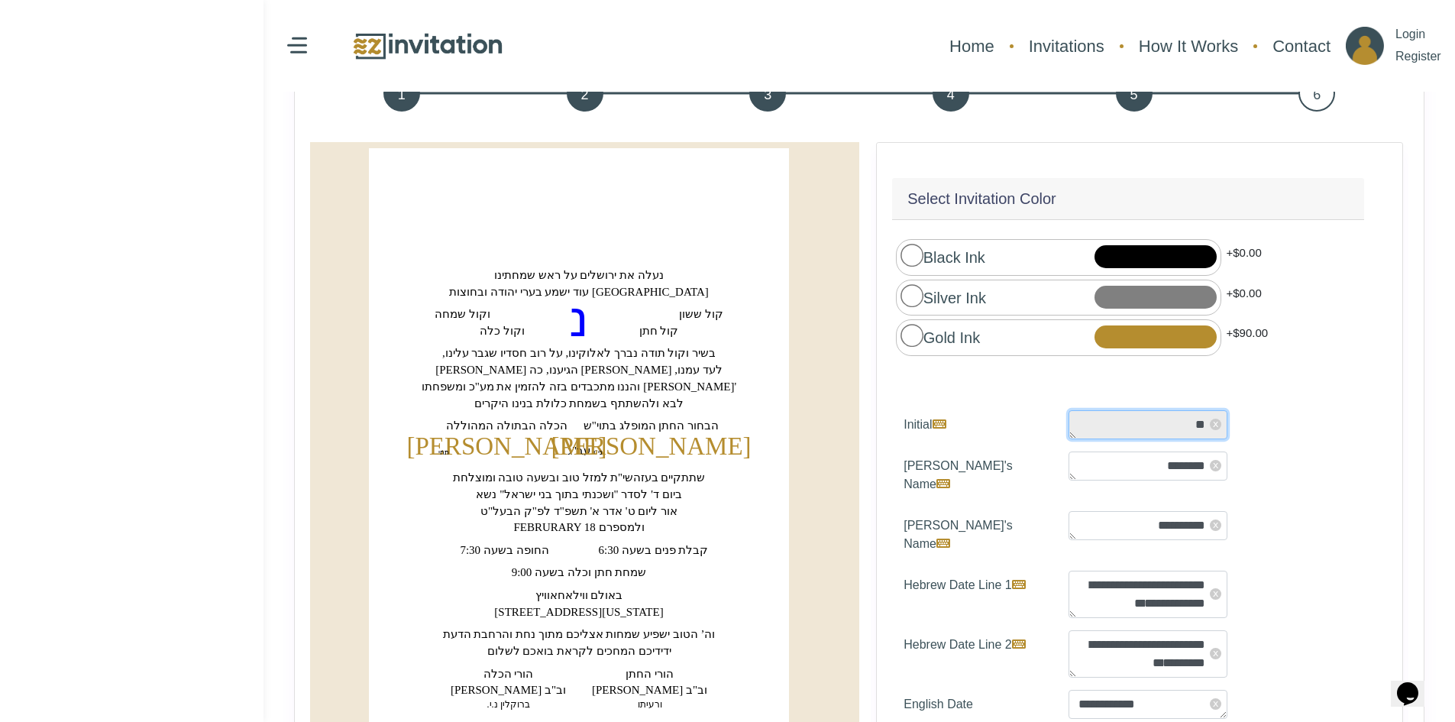
scroll to position [76, 0]
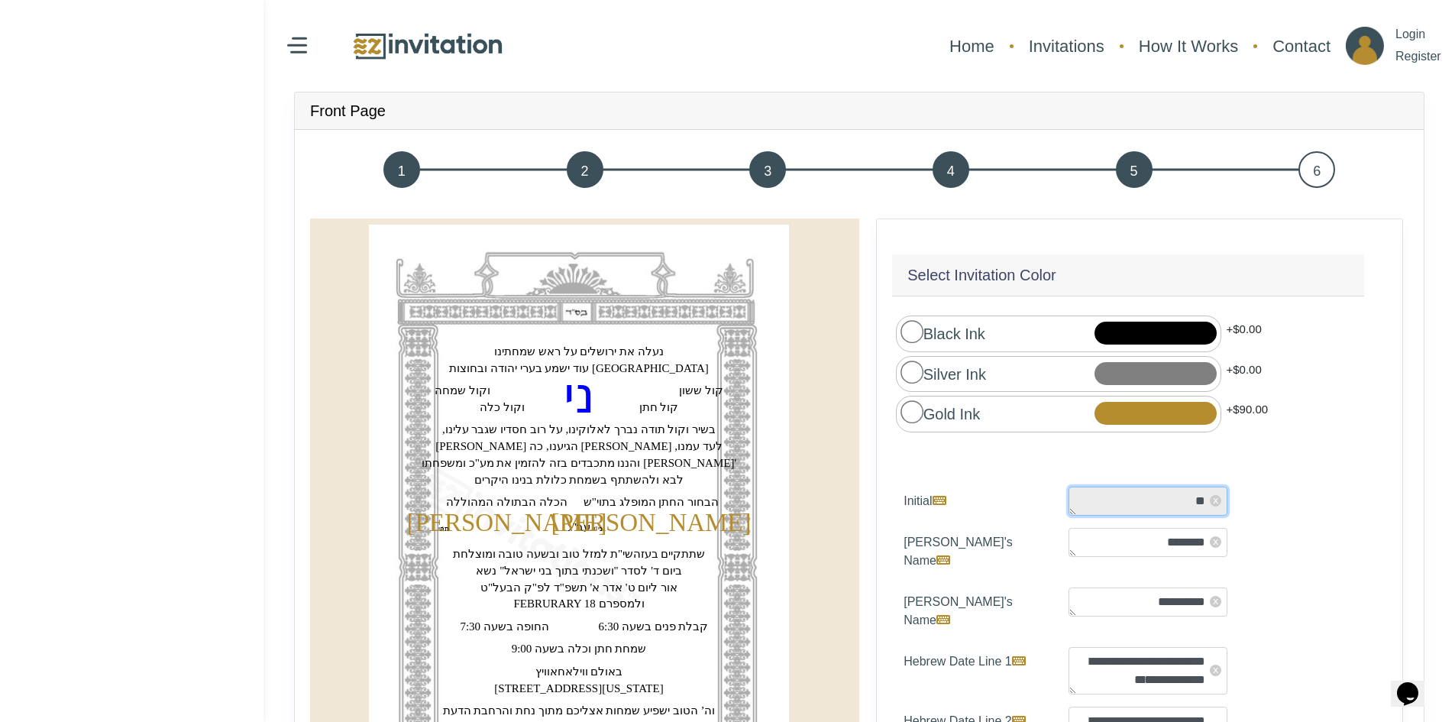
type textarea "*"
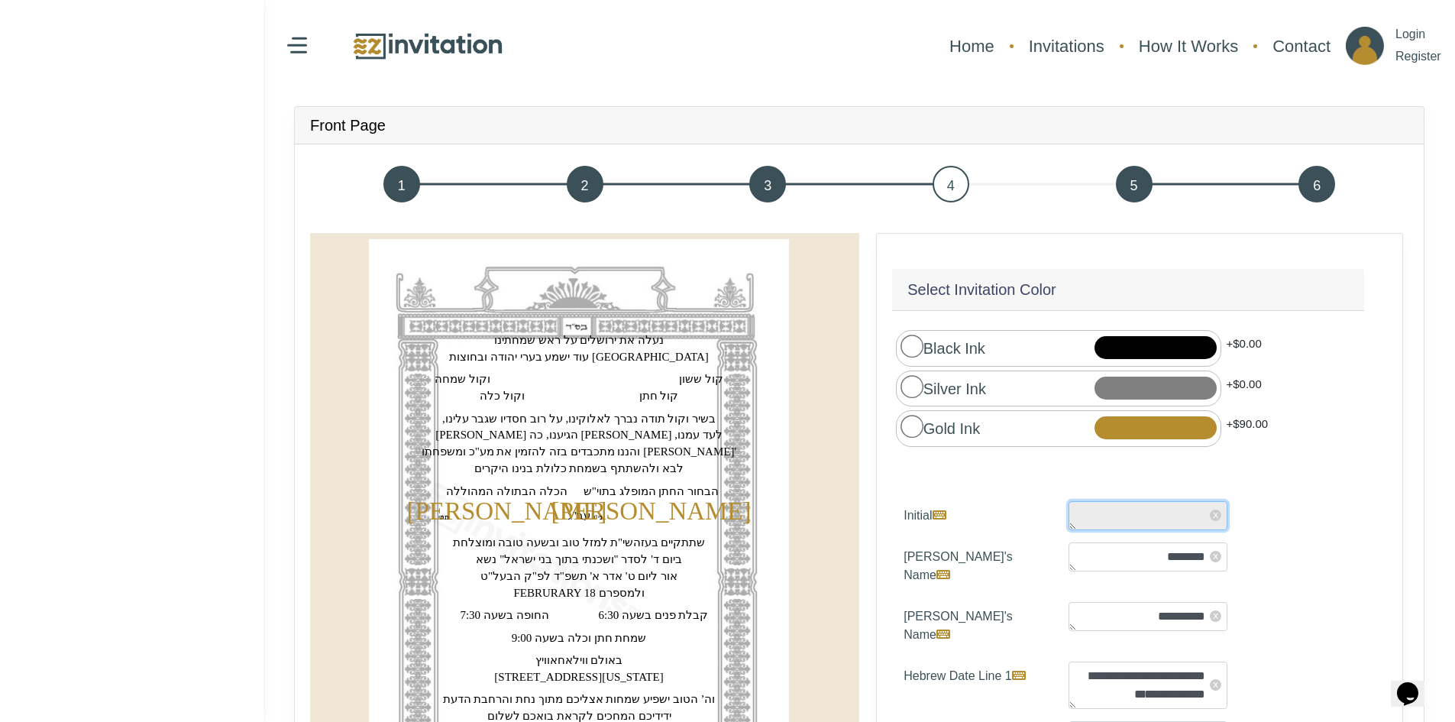
scroll to position [76, 0]
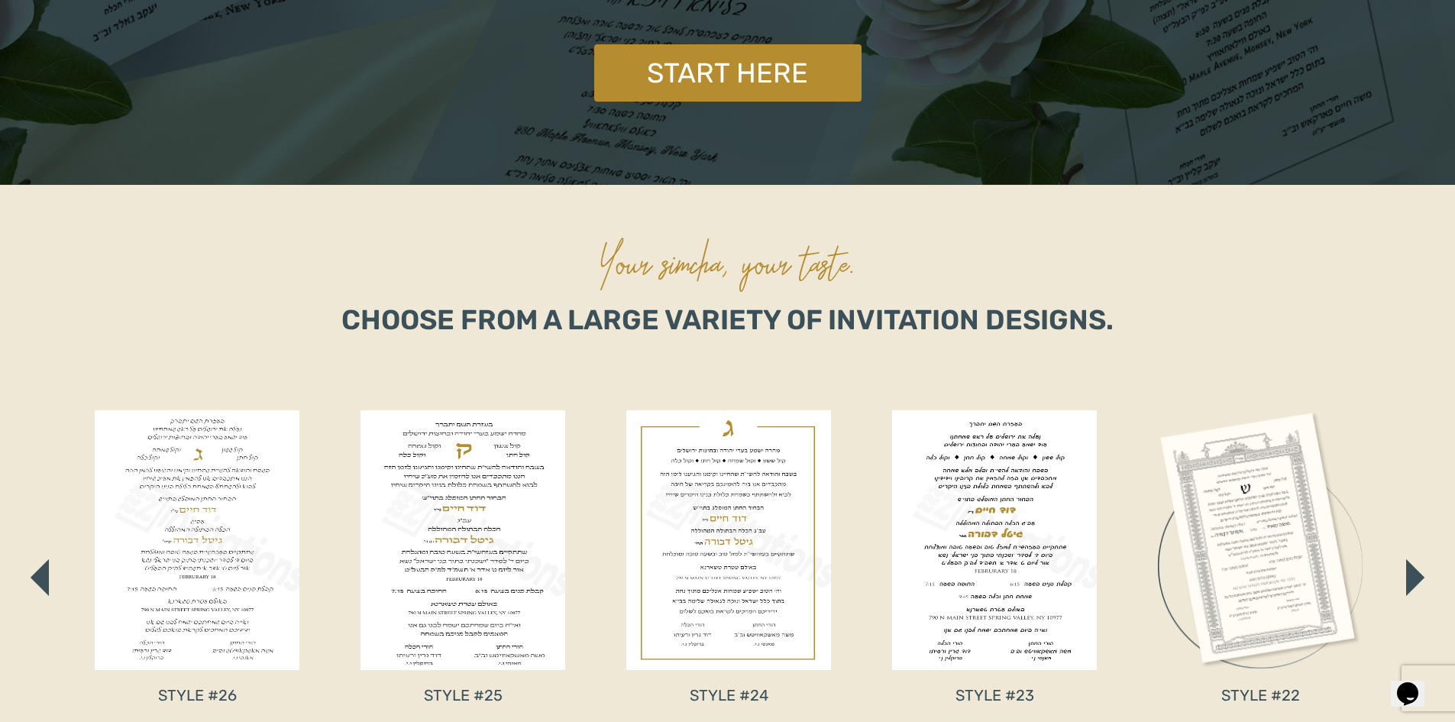
scroll to position [764, 0]
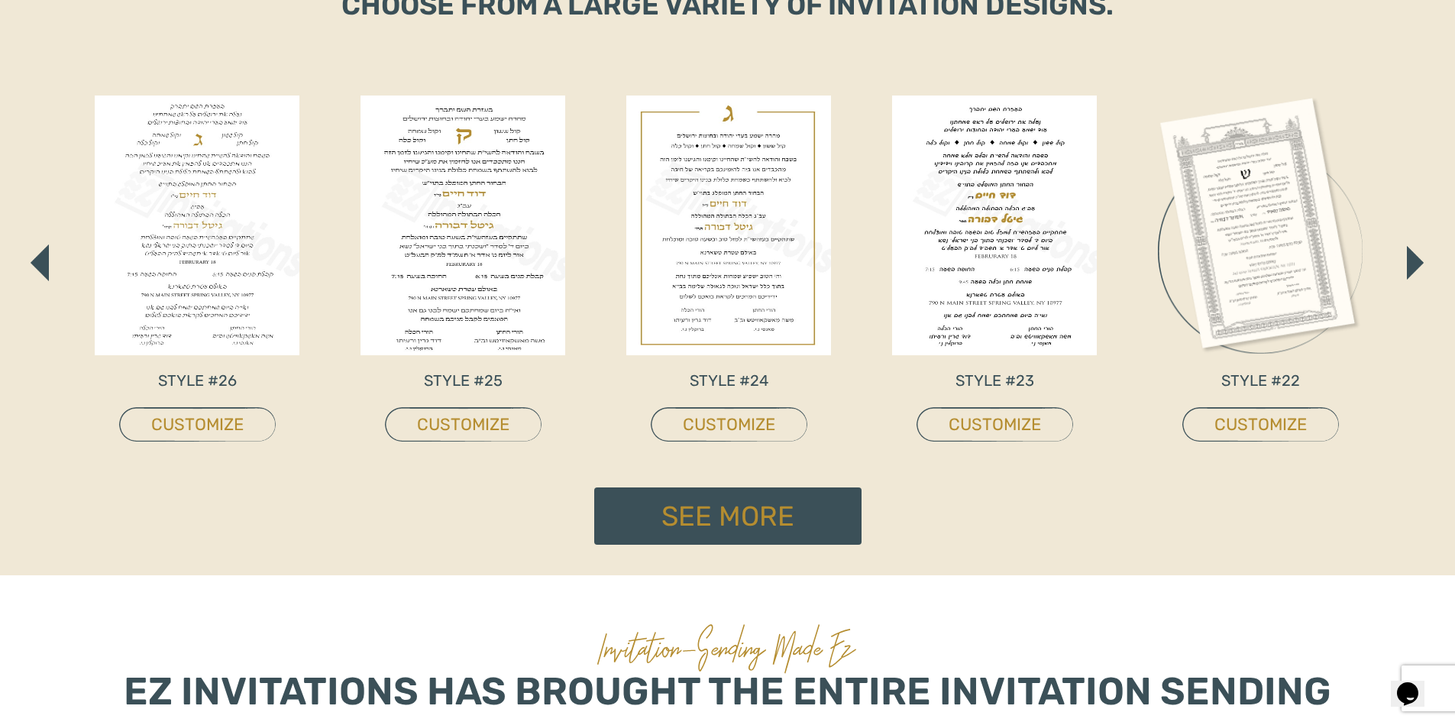
click at [1415, 265] on img "button" at bounding box center [1415, 263] width 17 height 34
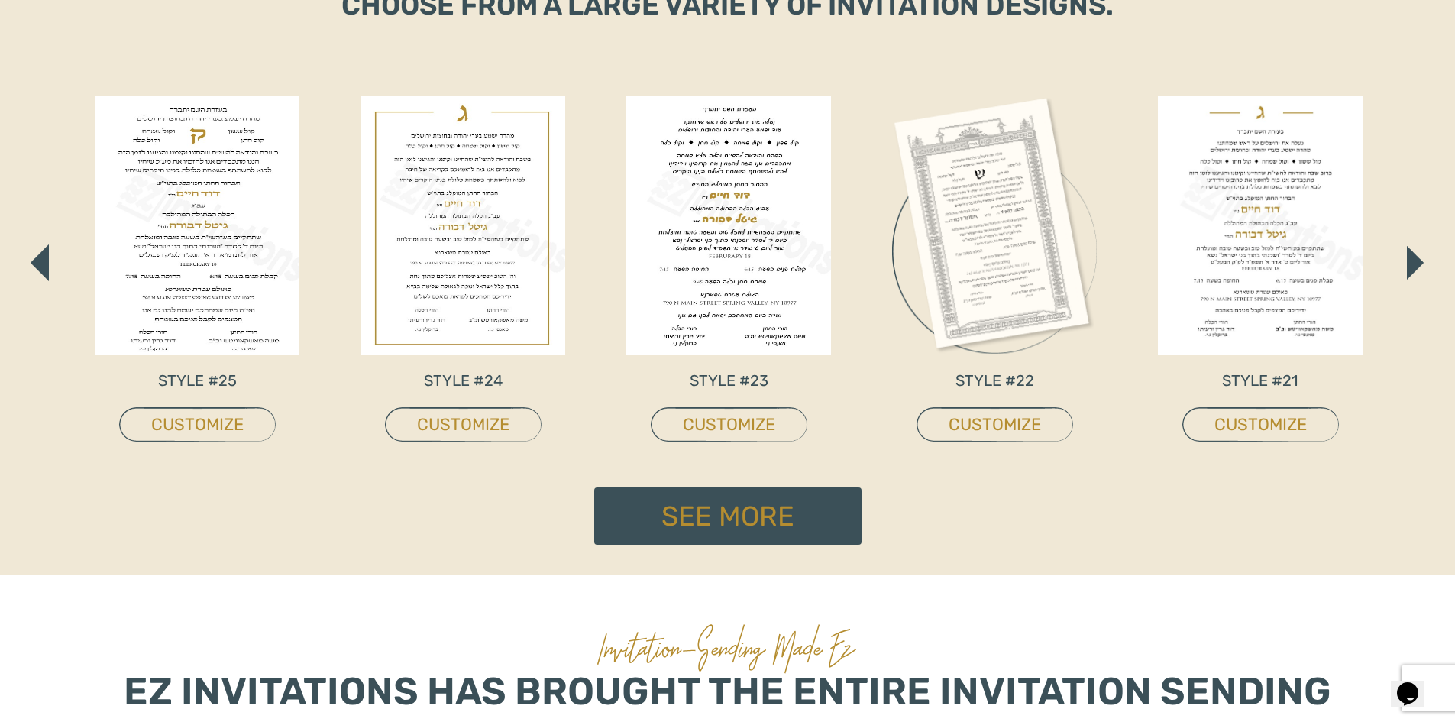
click at [1418, 266] on img "button" at bounding box center [1415, 263] width 17 height 34
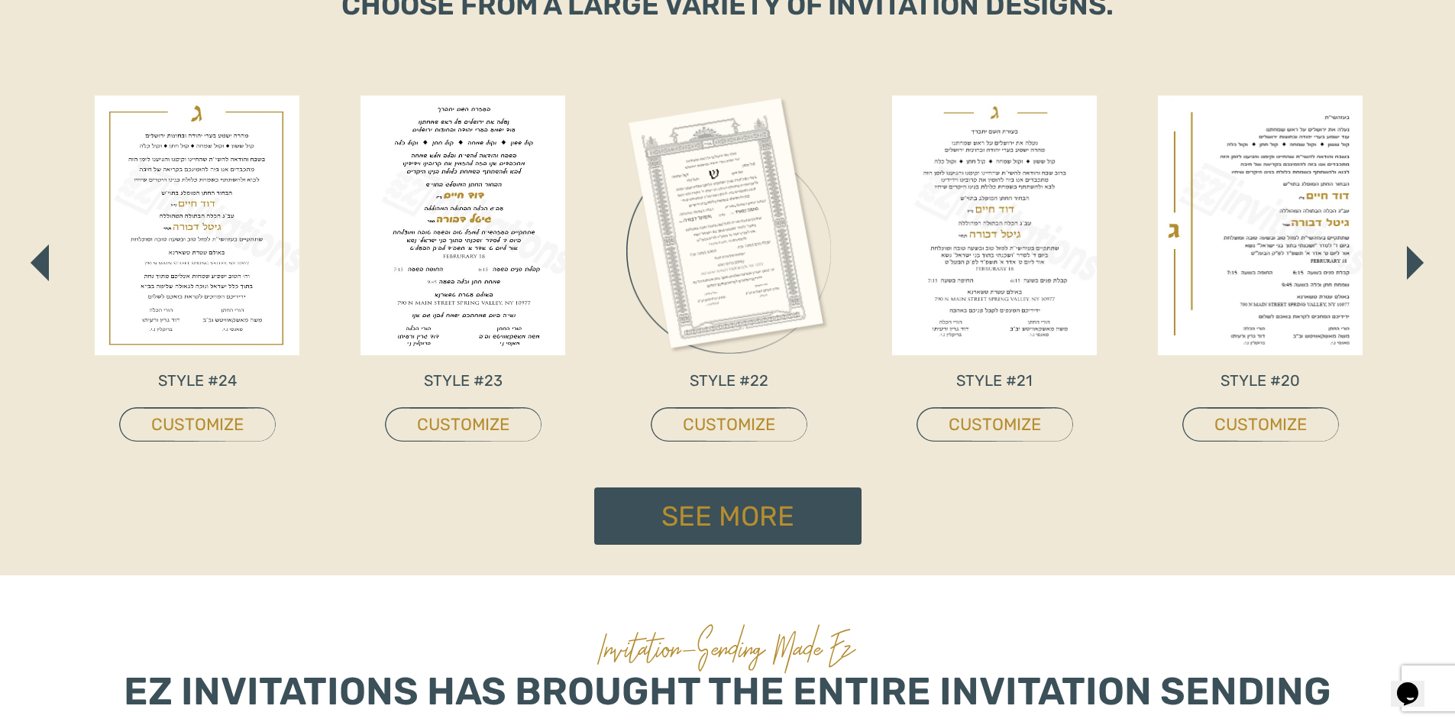
click at [1418, 266] on img "button" at bounding box center [1415, 263] width 17 height 34
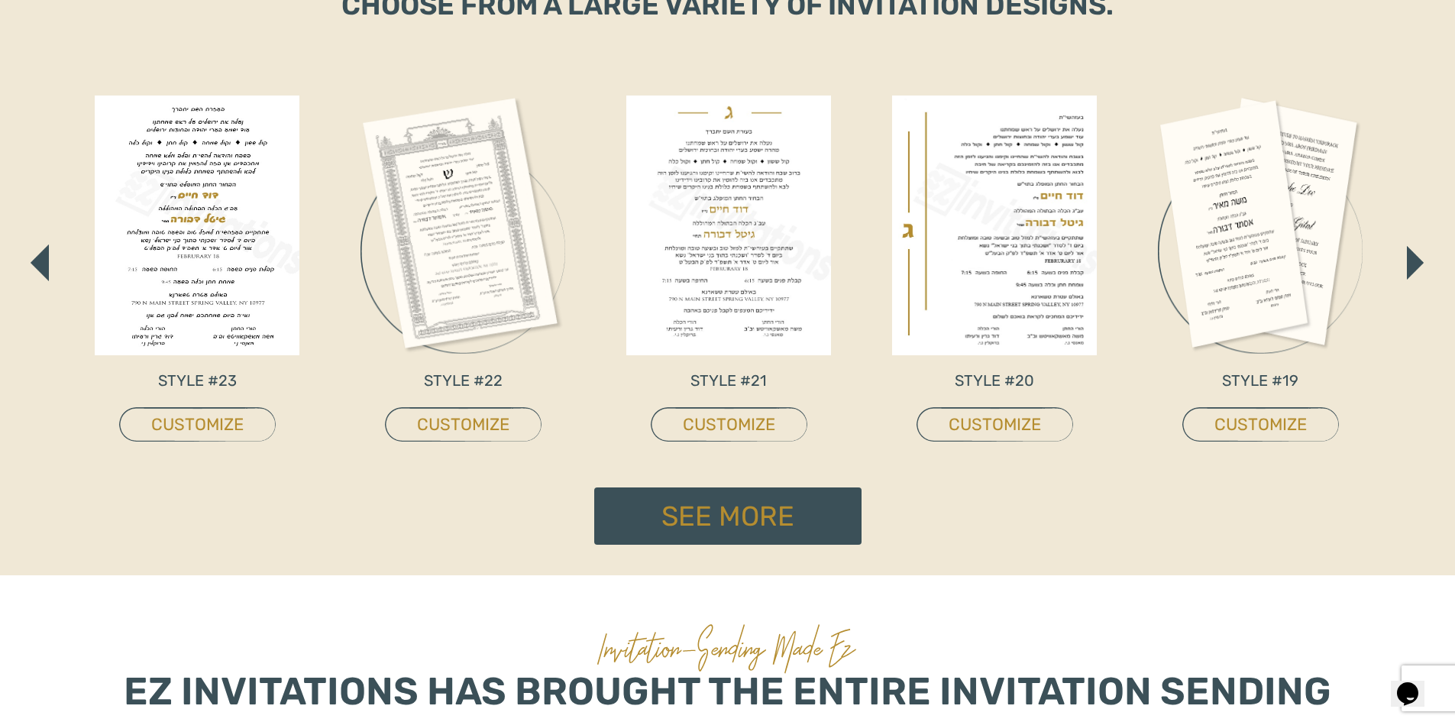
click at [1418, 266] on img "button" at bounding box center [1415, 263] width 17 height 34
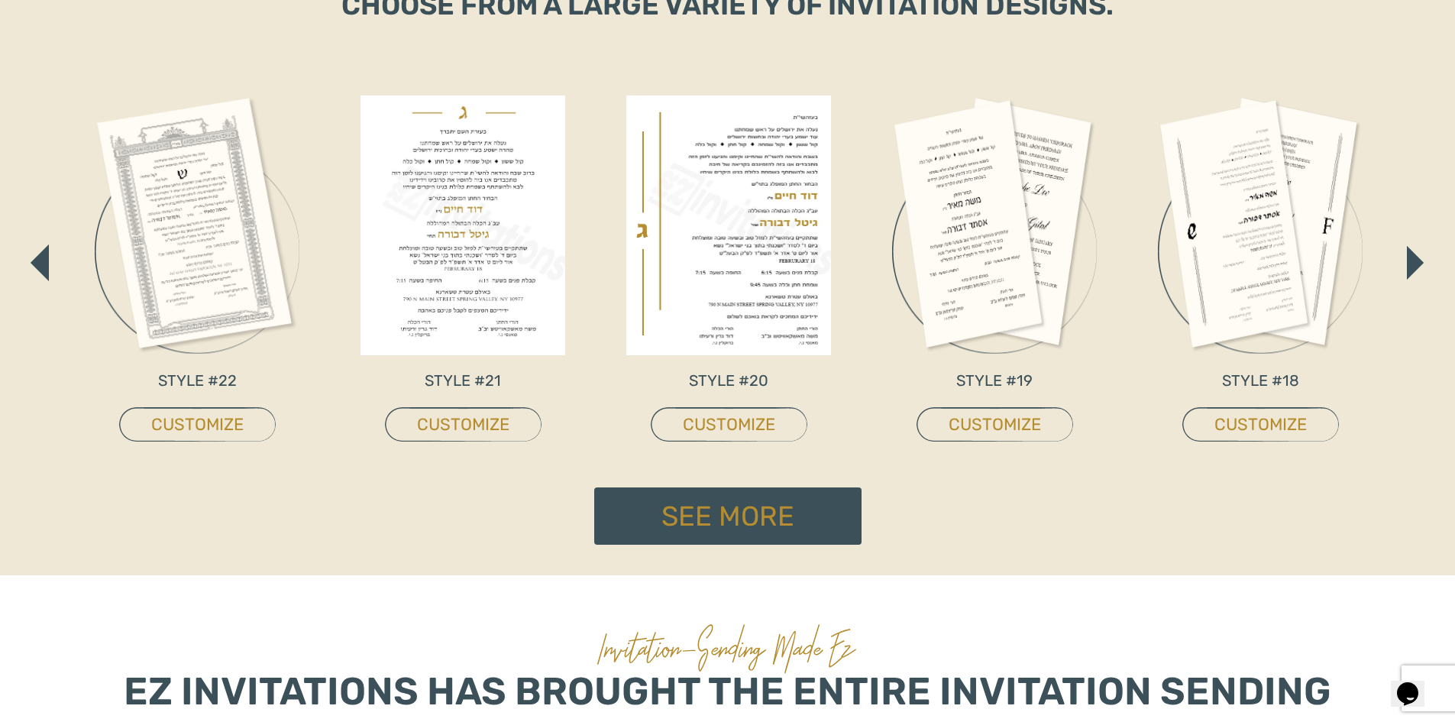
click at [1418, 266] on img "button" at bounding box center [1415, 263] width 17 height 34
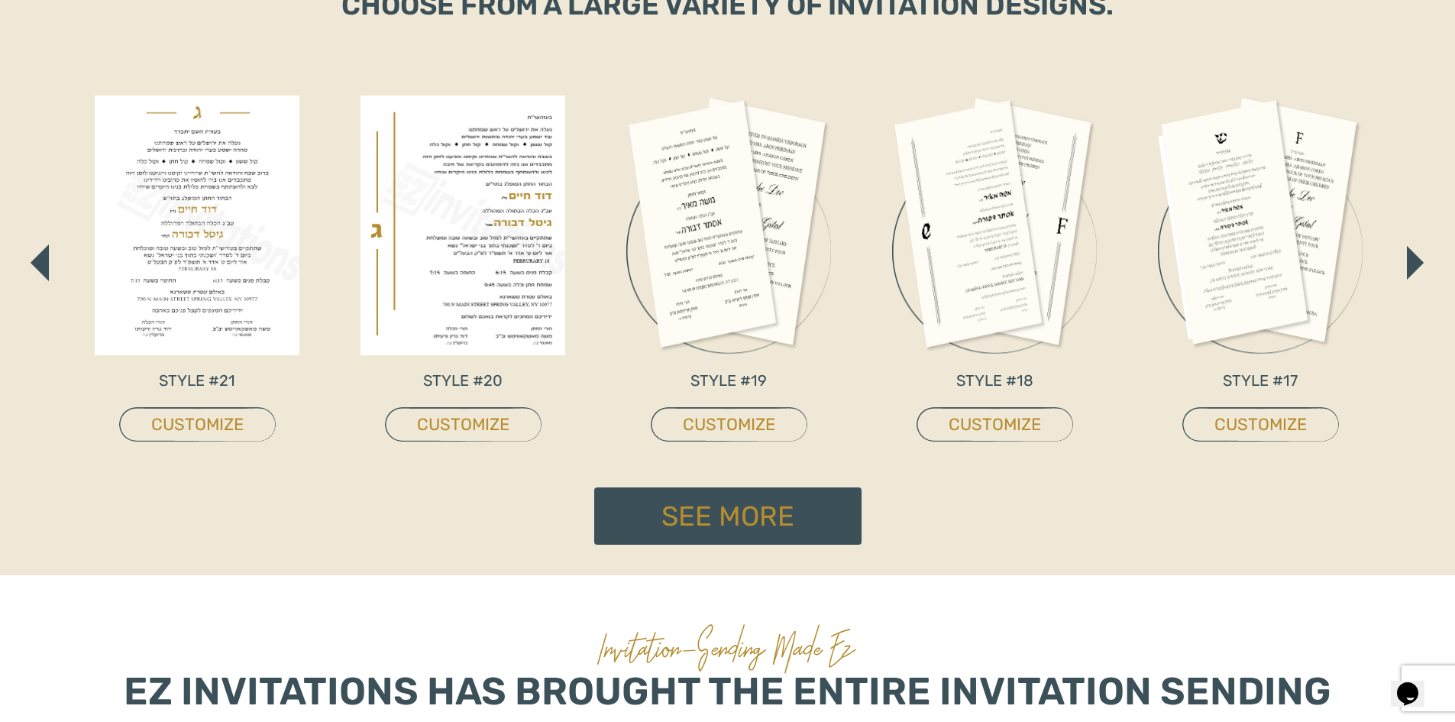
click at [1418, 266] on img "button" at bounding box center [1415, 263] width 17 height 34
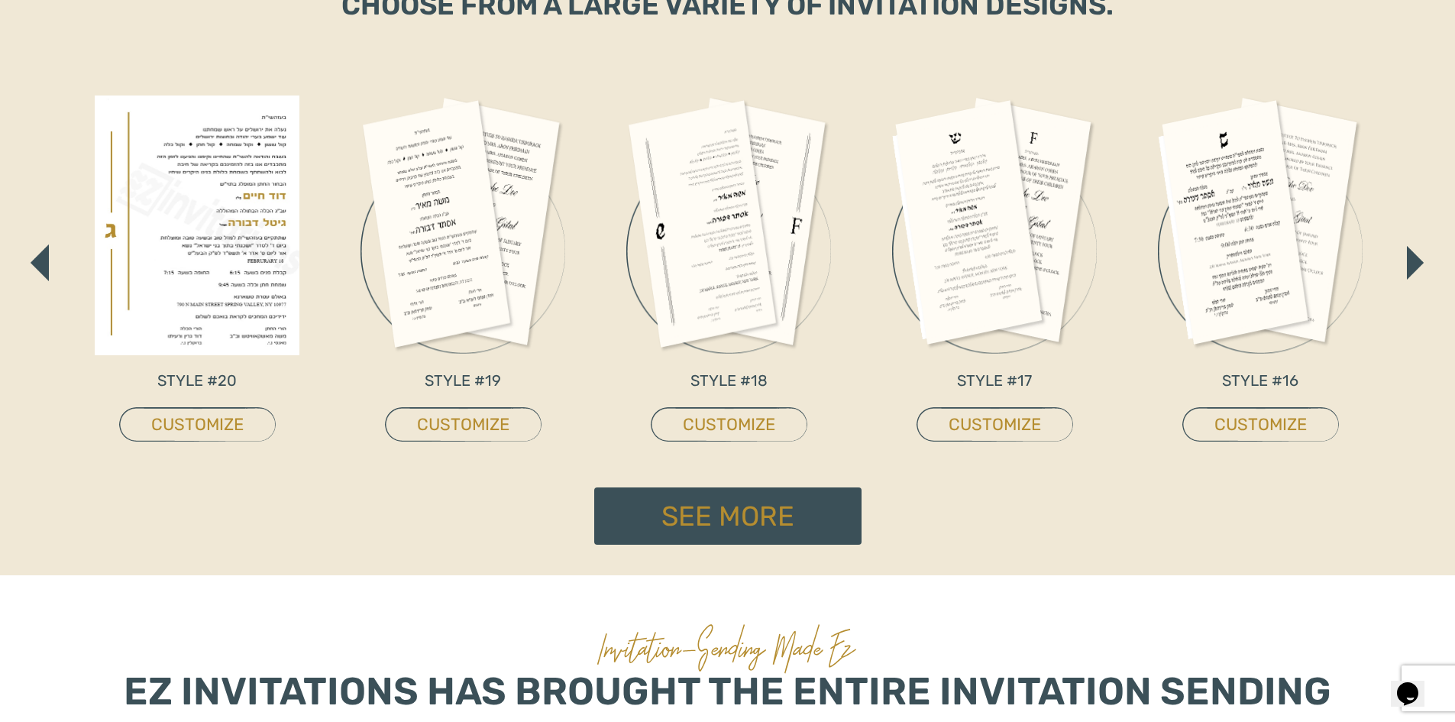
click at [1418, 266] on img "button" at bounding box center [1415, 263] width 17 height 34
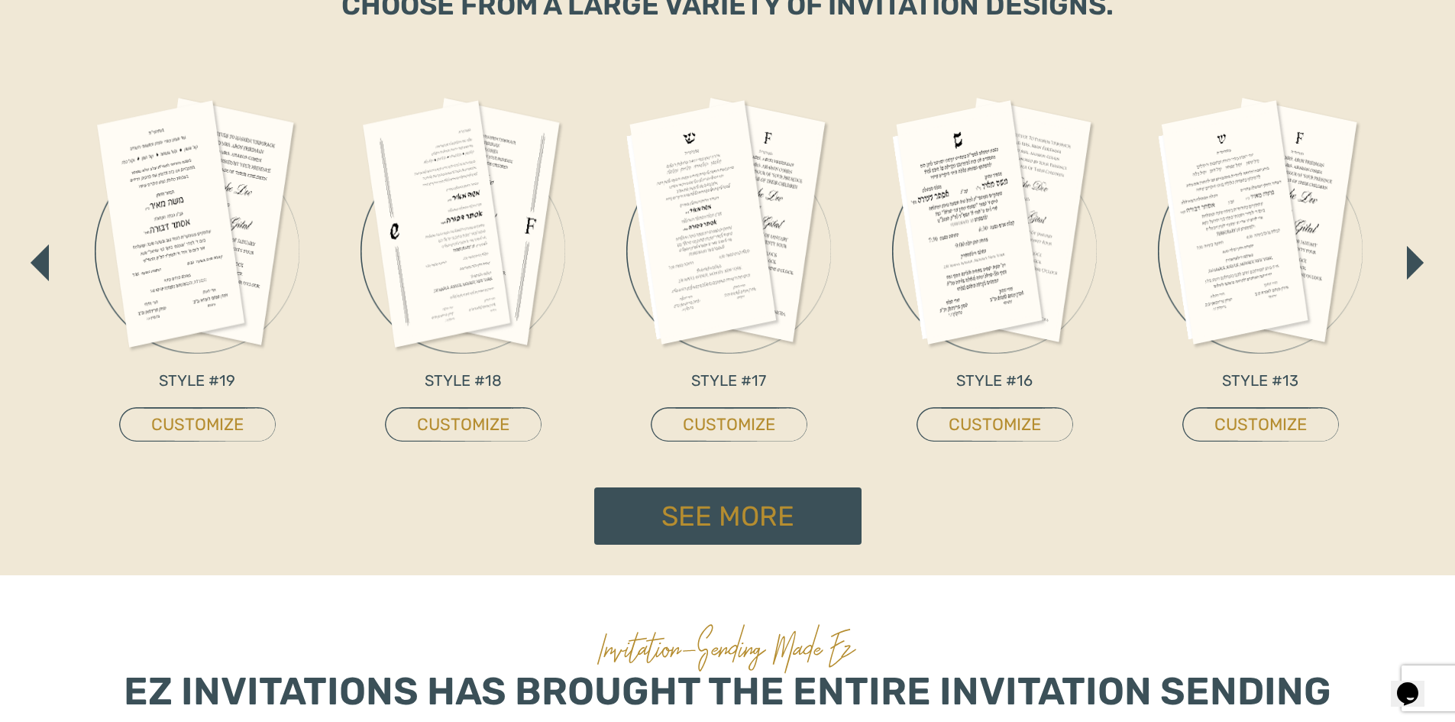
click at [1418, 266] on img "button" at bounding box center [1415, 263] width 17 height 34
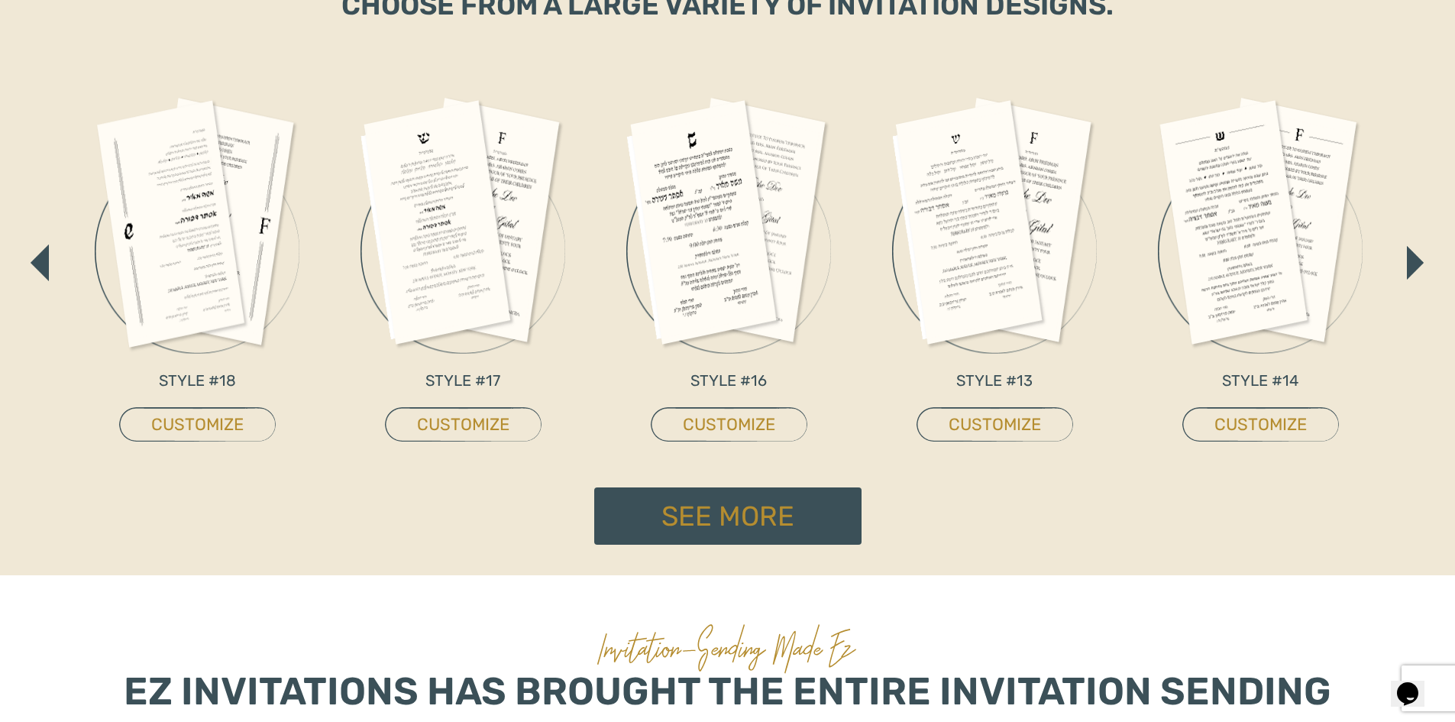
click at [1418, 266] on img "button" at bounding box center [1415, 263] width 17 height 34
